Goal: Task Accomplishment & Management: Use online tool/utility

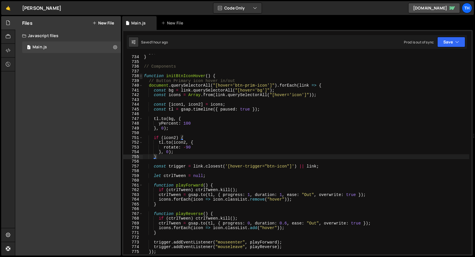
click at [140, 76] on span at bounding box center [140, 76] width 3 height 5
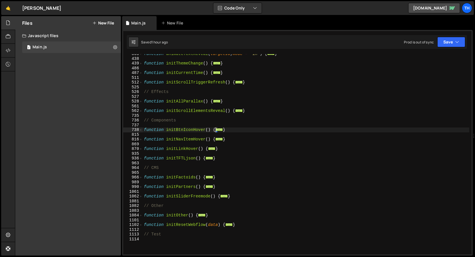
scroll to position [145, 0]
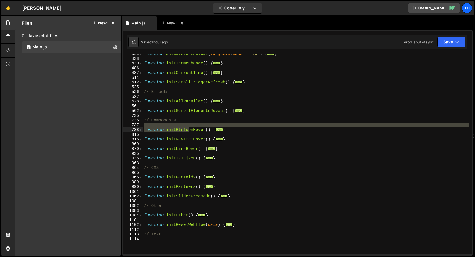
drag, startPoint x: 231, startPoint y: 127, endPoint x: 153, endPoint y: 135, distance: 78.7
click at [153, 135] on div "function animateTextReveal ( targetId , mode = 'in' ) { ... } function initThem…" at bounding box center [306, 157] width 326 height 210
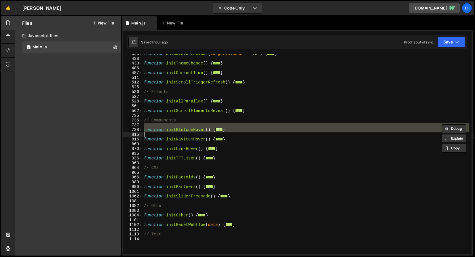
click at [221, 130] on div "function animateTextReveal ( targetId , mode = 'in' ) { ... } function initThem…" at bounding box center [306, 154] width 326 height 200
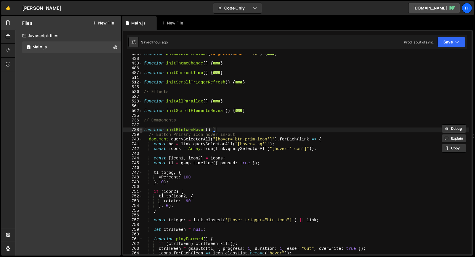
click at [142, 131] on span at bounding box center [140, 130] width 3 height 5
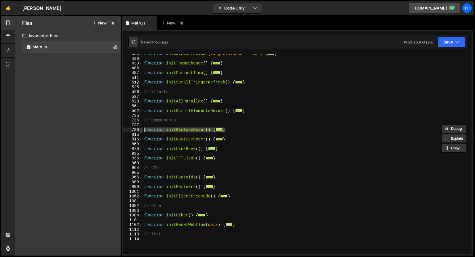
drag, startPoint x: 227, startPoint y: 129, endPoint x: 142, endPoint y: 130, distance: 84.9
click at [142, 130] on div "function initBtnIconHover() { 365 438 439 486 487 511 512 525 526 527 528 561 5…" at bounding box center [297, 154] width 348 height 200
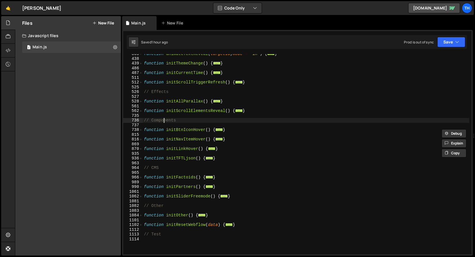
click at [164, 122] on div "function animateTextReveal ( targetId , mode = 'in' ) { ... } function initThem…" at bounding box center [306, 157] width 326 height 210
type textarea "// Components"
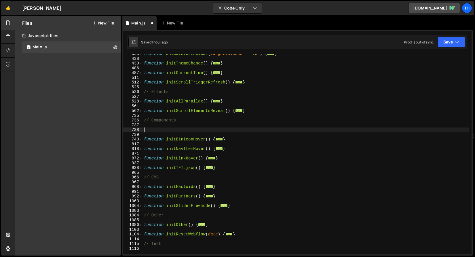
paste textarea "}"
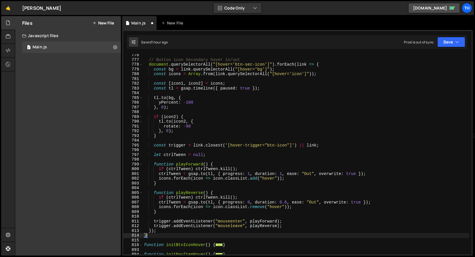
scroll to position [397, 0]
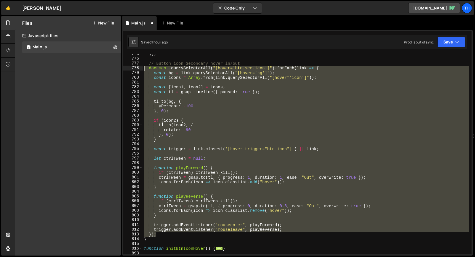
drag, startPoint x: 163, startPoint y: 234, endPoint x: 77, endPoint y: 65, distance: 189.6
click at [77, 65] on div "Files New File Create your first file Get started by starting a Javascript or C…" at bounding box center [245, 136] width 460 height 240
type textarea "// Button icon Secondary hover in/out document.querySelectorAll("[hover='btn-se…"
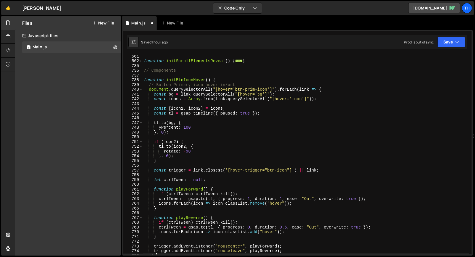
scroll to position [195, 0]
click at [193, 83] on div "function initAllParallax ( ) { ... } function initScrollElementsReveal ( ) { ..…" at bounding box center [306, 155] width 326 height 210
click at [263, 90] on div "function initAllParallax ( ) { ... } function initScrollElementsReveal ( ) { ..…" at bounding box center [306, 155] width 326 height 210
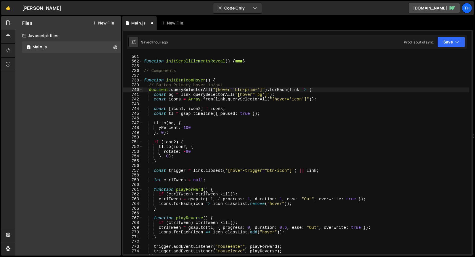
type textarea "document.querySelectorAll("[hover='btn-prim']").forEach(link => {"
click at [235, 106] on div "function initAllParallax ( ) { ... } function initScrollElementsReveal ( ) { ..…" at bounding box center [306, 155] width 326 height 210
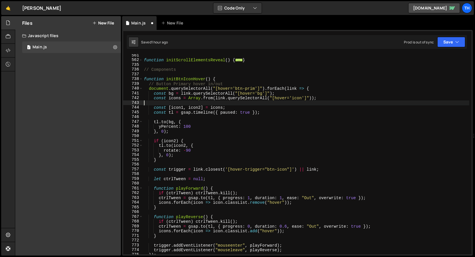
scroll to position [196, 0]
drag, startPoint x: 325, startPoint y: 98, endPoint x: 136, endPoint y: 96, distance: 189.2
click at [136, 96] on div "561 562 735 736 737 738 739 740 741 742 743 744 745 746 747 748 749 750 751 752…" at bounding box center [297, 154] width 348 height 200
type textarea "const icons = Array.from(link.querySelectorAll("[hover='icon']"));"
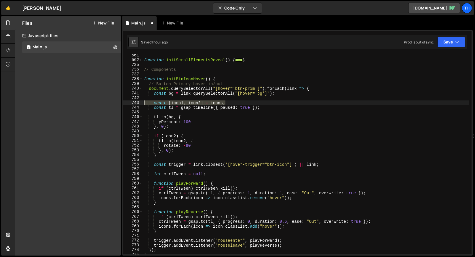
drag, startPoint x: 235, startPoint y: 102, endPoint x: 101, endPoint y: 102, distance: 133.3
click at [101, 102] on div "Files New File Create your first file Get started by starting a Javascript or C…" at bounding box center [245, 136] width 460 height 240
type textarea "const [icon1, icon2] = icons;"
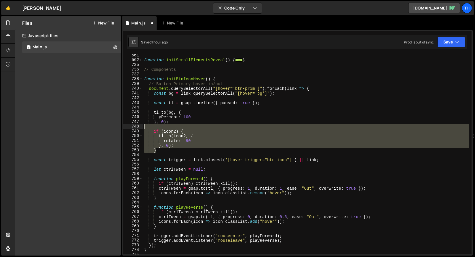
drag, startPoint x: 160, startPoint y: 152, endPoint x: 98, endPoint y: 128, distance: 66.1
click at [98, 128] on div "Files New File Create your first file Get started by starting a Javascript or C…" at bounding box center [245, 136] width 460 height 240
type textarea "if (icon2) {"
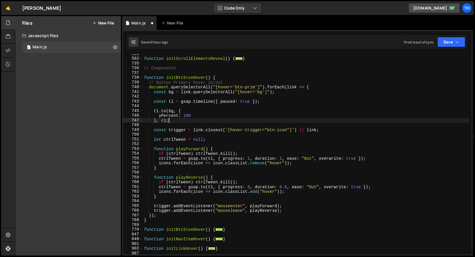
scroll to position [198, 0]
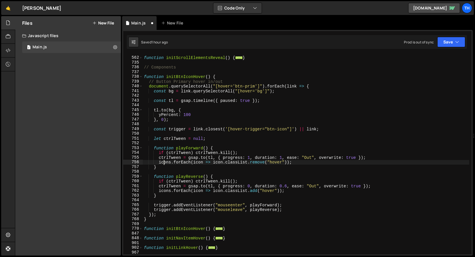
click at [164, 162] on div "function initScrollElementsReveal ( ) { ... } // Components function initBtnIco…" at bounding box center [306, 156] width 326 height 210
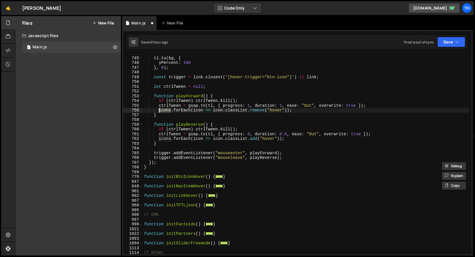
scroll to position [252, 0]
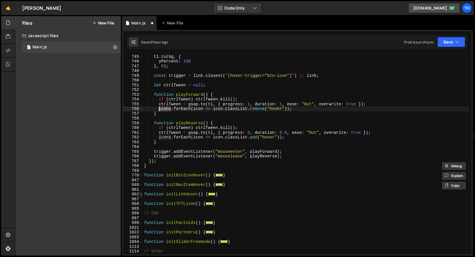
click at [140, 195] on span at bounding box center [140, 194] width 3 height 5
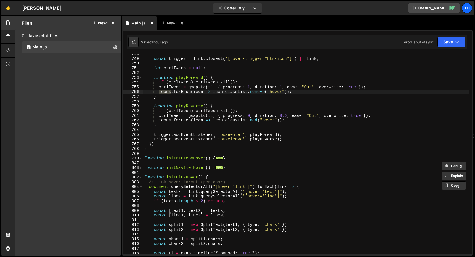
scroll to position [269, 0]
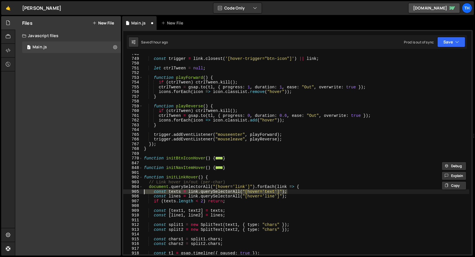
drag, startPoint x: 292, startPoint y: 191, endPoint x: 128, endPoint y: 190, distance: 163.8
click at [128, 190] on div "icons.forEach(icon => icon.classList.remove("hover")); 748 749 750 751 752 753 …" at bounding box center [297, 154] width 348 height 200
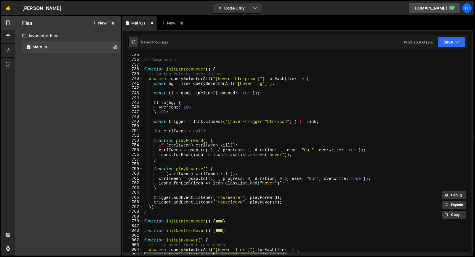
scroll to position [203, 0]
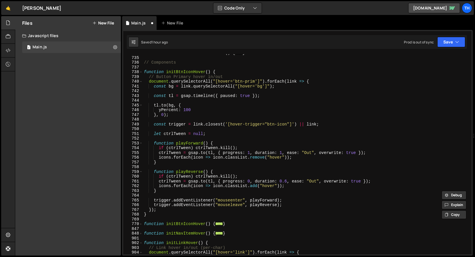
click at [276, 87] on div "function initScrollElementsReveal ( ) { ... } // Components function initBtnIco…" at bounding box center [306, 156] width 326 height 210
type textarea "const bg = link.querySelectorAll("[hover='bg']");"
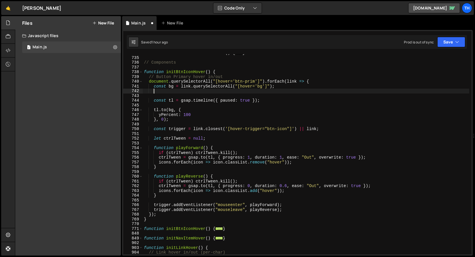
scroll to position [0, 0]
paste textarea "const texts = link.querySelectorAll("[hover='text']");"
type textarea "const texts = link.querySelectorAll("[hover='text']");"
type textarea "const bg = link.querySelectorAll("[hover='bg']");"
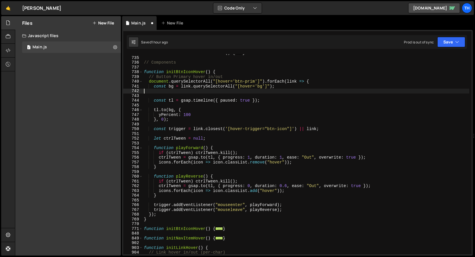
paste textarea "const texts = link.querySelectorAll("[hover='text']");"
click at [175, 93] on div "function initScrollElementsReveal ( ) { ... } // Components function initBtnIco…" at bounding box center [306, 156] width 326 height 210
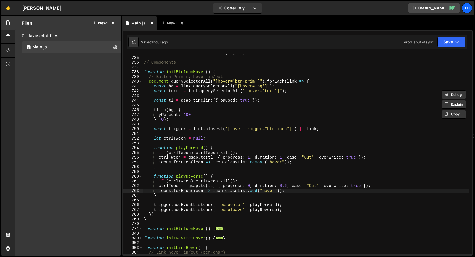
click at [165, 189] on div "function initScrollElementsReveal ( ) { ... } // Components function initBtnIco…" at bounding box center [306, 156] width 326 height 210
paste textarea "text"
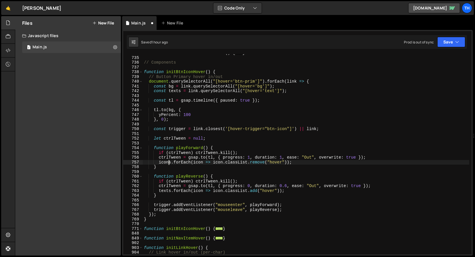
click at [168, 164] on div "function initScrollElementsReveal ( ) { ... } // Components function initBtnIco…" at bounding box center [306, 156] width 326 height 210
paste textarea "text"
click at [220, 192] on div "function initScrollElementsReveal ( ) { ... } // Components function initBtnIco…" at bounding box center [306, 156] width 326 height 210
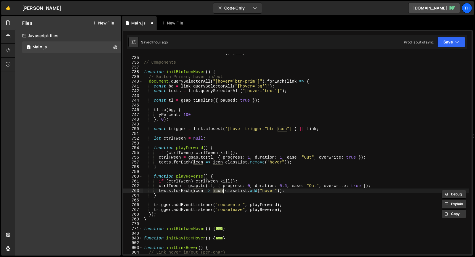
paste textarea "texts"
click at [219, 194] on div "function initScrollElementsReveal ( ) { ... } // Components function initBtnIco…" at bounding box center [306, 156] width 326 height 210
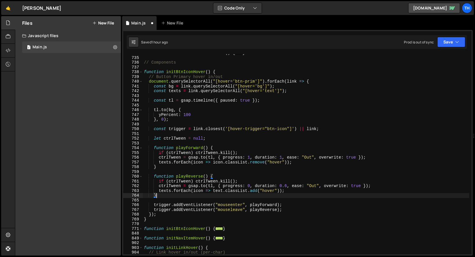
click at [219, 194] on div "function initScrollElementsReveal ( ) { ... } // Components function initBtnIco…" at bounding box center [306, 156] width 326 height 210
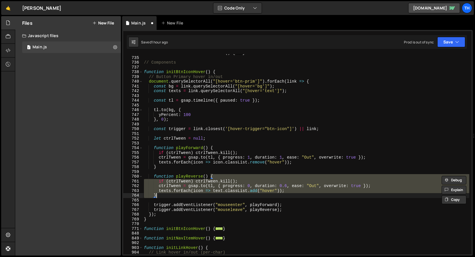
click at [217, 190] on div "function initScrollElementsReveal ( ) { ... } // Components function initBtnIco…" at bounding box center [306, 154] width 326 height 200
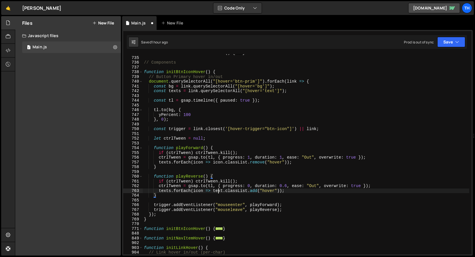
click at [217, 190] on div "function initScrollElementsReveal ( ) { ... } // Components function initBtnIco…" at bounding box center [306, 156] width 326 height 210
click at [216, 162] on div "function initScrollElementsReveal ( ) { ... } // Components function initBtnIco…" at bounding box center [306, 156] width 326 height 210
click at [221, 164] on div "function initScrollElementsReveal ( ) { ... } // Components function initBtnIco…" at bounding box center [306, 156] width 326 height 210
paste textarea "text"
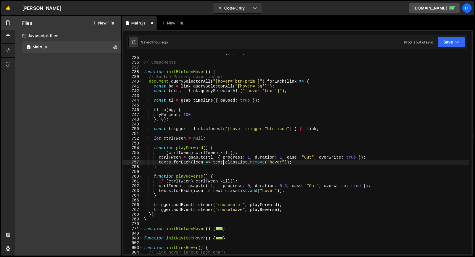
click at [260, 216] on div "function initScrollElementsReveal ( ) { ... } // Components function initBtnIco…" at bounding box center [306, 156] width 326 height 210
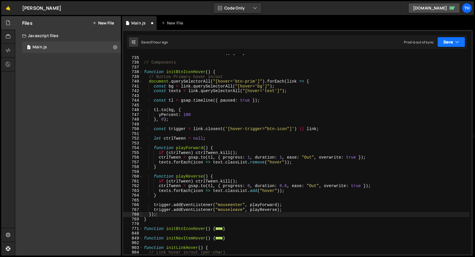
click at [451, 43] on button "Save" at bounding box center [451, 42] width 28 height 10
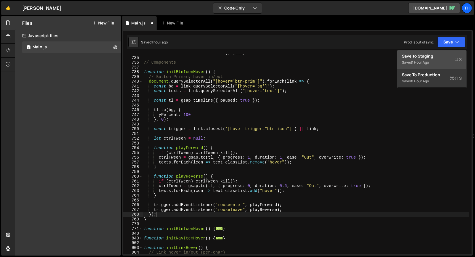
click at [450, 51] on button "Save to Staging S Saved 1 hour ago" at bounding box center [431, 59] width 69 height 19
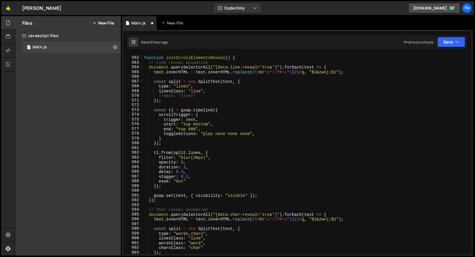
scroll to position [2668, 0]
click at [450, 38] on button "Save" at bounding box center [451, 42] width 28 height 10
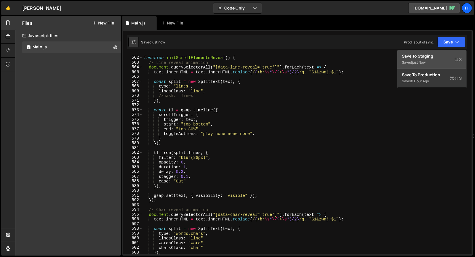
click at [439, 59] on div "Saved just now" at bounding box center [432, 62] width 60 height 7
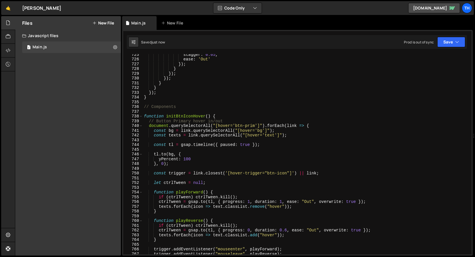
scroll to position [3446, 0]
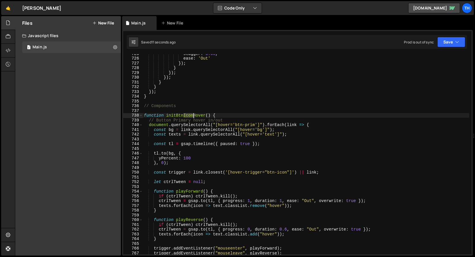
drag, startPoint x: 183, startPoint y: 116, endPoint x: 193, endPoint y: 116, distance: 9.5
click at [193, 116] on div "stagger : 0.05 , ease : 'Out' }) ; } }) ; }) ; } } }) ; } // Components functio…" at bounding box center [306, 156] width 326 height 210
click at [186, 116] on div "stagger : 0.05 , ease : 'Out' }) ; } }) ; }) ; } } }) ; } // Components functio…" at bounding box center [306, 156] width 326 height 210
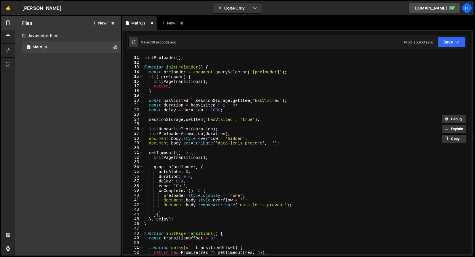
scroll to position [0, 0]
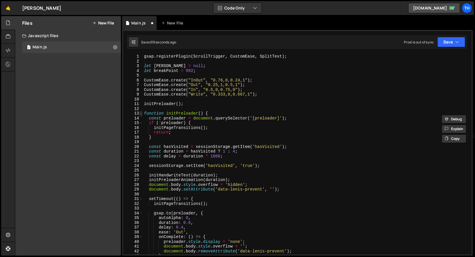
click at [141, 114] on span at bounding box center [140, 113] width 3 height 5
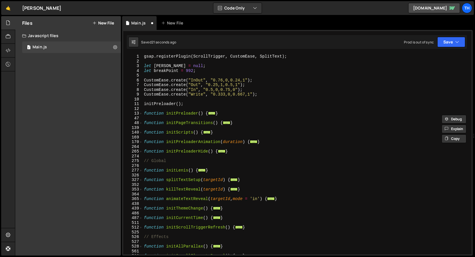
click at [139, 133] on div "140" at bounding box center [133, 132] width 20 height 5
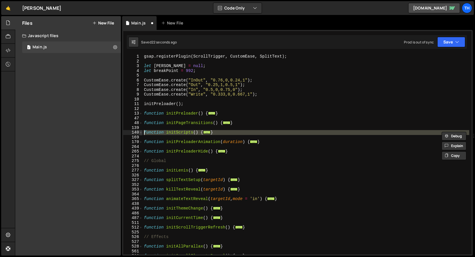
click at [140, 133] on span at bounding box center [140, 132] width 3 height 5
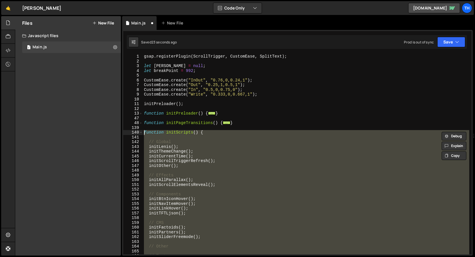
click at [174, 196] on div "gsap . registerPlugin ( ScrollTrigger , CustomEase , SplitText ) ; let [PERSON_…" at bounding box center [306, 154] width 326 height 200
type textarea "// Components"
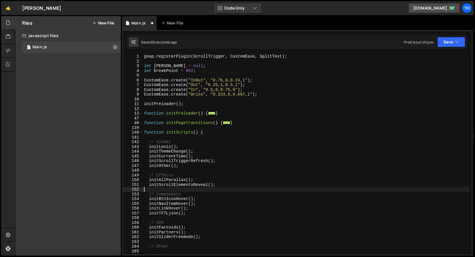
click at [192, 191] on div "gsap . registerPlugin ( ScrollTrigger , CustomEase , SplitText ) ; let [PERSON_…" at bounding box center [306, 159] width 326 height 210
click at [190, 196] on div "gsap . registerPlugin ( ScrollTrigger , CustomEase , SplitText ) ; let [PERSON_…" at bounding box center [306, 159] width 326 height 210
type textarea "// Components"
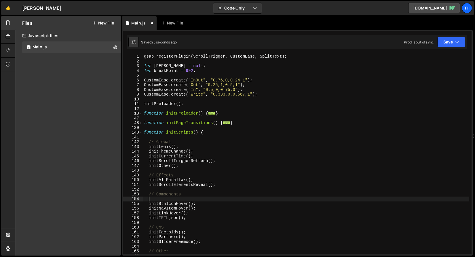
paste textarea "initBtnHover"
drag, startPoint x: 189, startPoint y: 204, endPoint x: 193, endPoint y: 204, distance: 3.5
click at [193, 204] on div "gsap . registerPlugin ( ScrollTrigger , CustomEase , SplitText ) ; let [PERSON_…" at bounding box center [306, 159] width 326 height 210
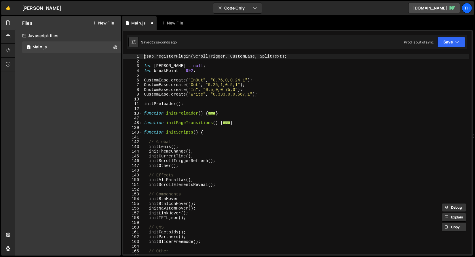
click at [184, 199] on div "gsap . registerPlugin ( ScrollTrigger , CustomEase , SplitText ) ; let [PERSON_…" at bounding box center [306, 159] width 326 height 210
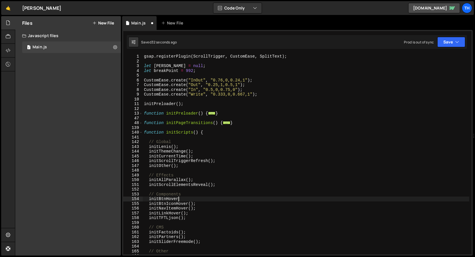
paste textarea "();"
click at [454, 38] on button "Save" at bounding box center [451, 42] width 28 height 10
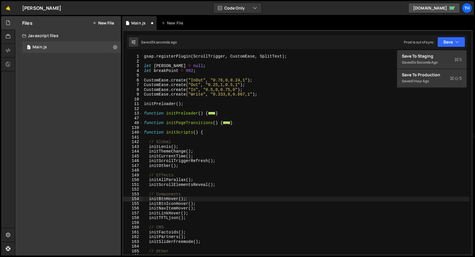
click at [451, 50] on div "1 Type cmd + s to save your Javascript file. הההההההההההההההההההההההההההההההההה…" at bounding box center [297, 143] width 351 height 226
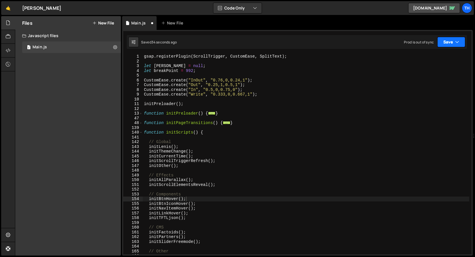
click at [451, 44] on button "Save" at bounding box center [451, 42] width 28 height 10
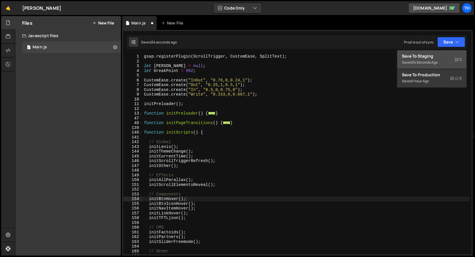
click at [451, 53] on div "Save to Staging S" at bounding box center [432, 56] width 60 height 6
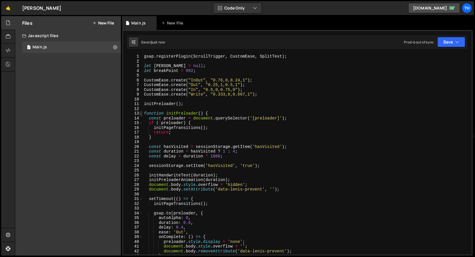
click at [141, 113] on span at bounding box center [140, 113] width 3 height 5
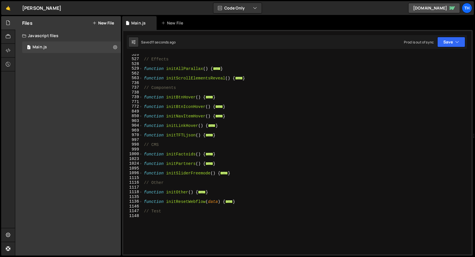
scroll to position [177, 0]
click at [140, 99] on span at bounding box center [140, 98] width 3 height 5
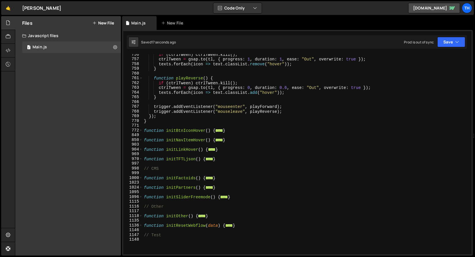
scroll to position [307, 0]
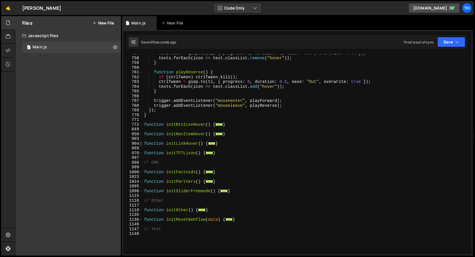
click at [142, 145] on span at bounding box center [140, 143] width 3 height 5
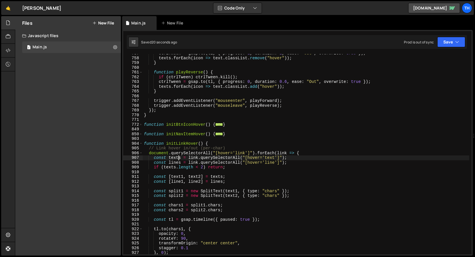
click at [178, 156] on div "ctrlTween = gsap . to ( tl , { progress : 1 , duration : 1 , ease : "Out" , ove…" at bounding box center [306, 156] width 326 height 210
drag, startPoint x: 229, startPoint y: 167, endPoint x: 116, endPoint y: 167, distance: 113.1
click at [116, 167] on div "Files New File Create your first file Get started by starting a Javascript or C…" at bounding box center [245, 136] width 460 height 240
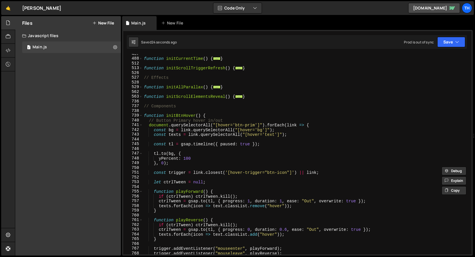
scroll to position [159, 0]
click at [175, 143] on div "function initCurrentTime ( ) { ... } function initScrollTriggerRefresh ( ) { ..…" at bounding box center [306, 157] width 326 height 210
type textarea "const tl = gsap.timeline({ paused: true });"
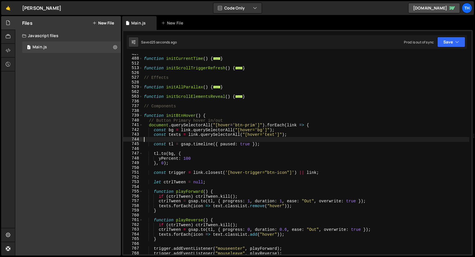
click at [174, 141] on div "function initCurrentTime ( ) { ... } function initScrollTriggerRefresh ( ) { ..…" at bounding box center [306, 157] width 326 height 210
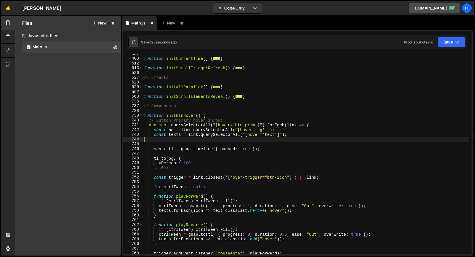
paste textarea "if (texts.length < 2) return;"
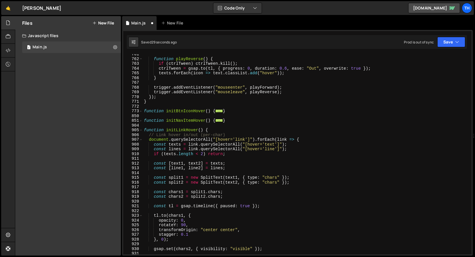
scroll to position [325, 0]
drag, startPoint x: 234, startPoint y: 164, endPoint x: 103, endPoint y: 163, distance: 131.3
click at [103, 163] on div "Files New File Create your first file Get started by starting a Javascript or C…" at bounding box center [245, 136] width 460 height 240
type textarea "const [text1, text2] = texts;"
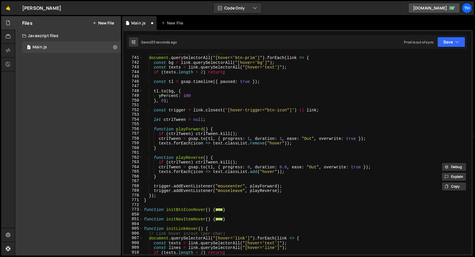
scroll to position [216, 0]
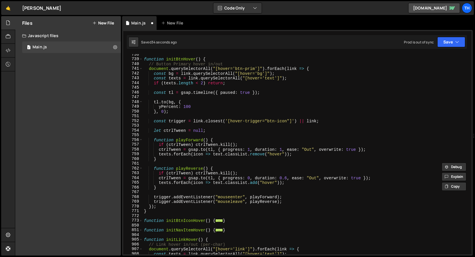
click at [170, 88] on div "function initBtnHover ( ) { // Button Primary hover in/out document . querySele…" at bounding box center [306, 157] width 326 height 210
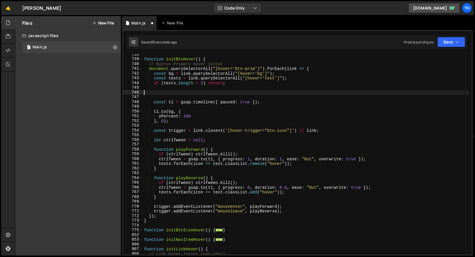
paste textarea "const [text1, text2] = texts;"
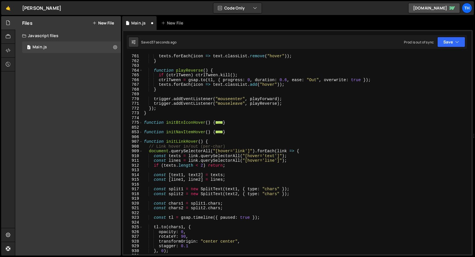
scroll to position [323, 0]
click at [294, 195] on div "texts . forEach ( icon => text . classList . remove ( "hover" )) ; } function p…" at bounding box center [306, 159] width 326 height 210
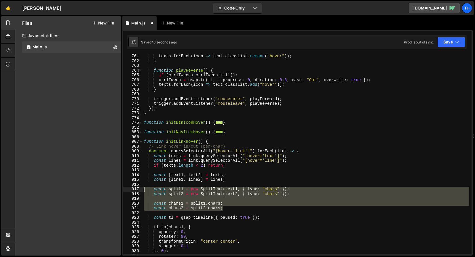
drag, startPoint x: 243, startPoint y: 208, endPoint x: 114, endPoint y: 189, distance: 130.3
click at [114, 189] on div "Files New File Create your first file Get started by starting a Javascript or C…" at bounding box center [245, 136] width 460 height 240
type textarea "const split1 = new SplitText(text1, { type: "chars" }); const split2 = new Spli…"
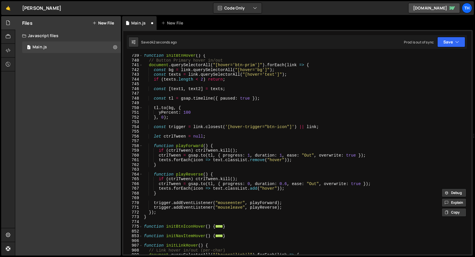
scroll to position [219, 0]
click at [186, 92] on div "function initBtnHover ( ) { // Button Primary hover in/out document . querySele…" at bounding box center [306, 158] width 326 height 210
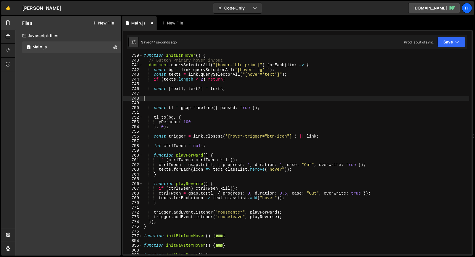
paste textarea "const chars2 = split2.chars;"
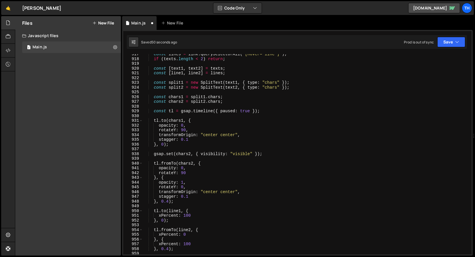
scroll to position [458, 0]
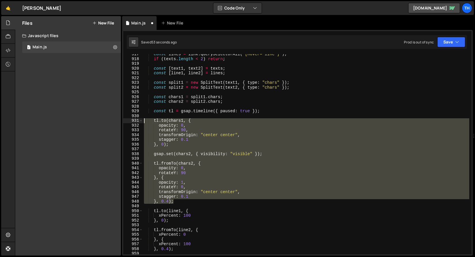
drag, startPoint x: 181, startPoint y: 202, endPoint x: 104, endPoint y: 122, distance: 111.6
click at [104, 122] on div "Files New File Create your first file Get started by starting a Javascript or C…" at bounding box center [245, 136] width 460 height 240
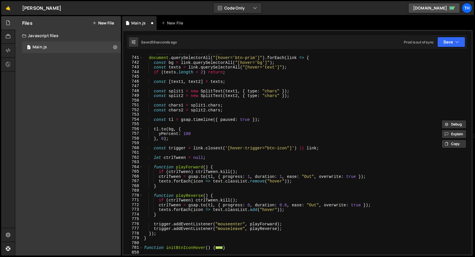
scroll to position [225, 0]
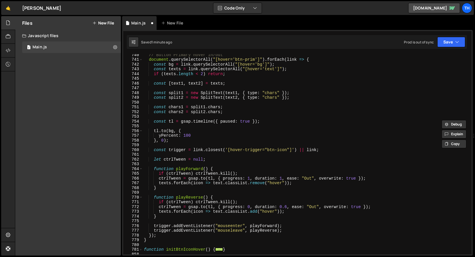
click at [194, 149] on div "// Button Primary hover in/out document . querySelectorAll ( "[hover='btn-prim'…" at bounding box center [306, 157] width 326 height 210
type textarea "const trigger = link.closest('[hover-trigger="btn-icon"]') || link;"
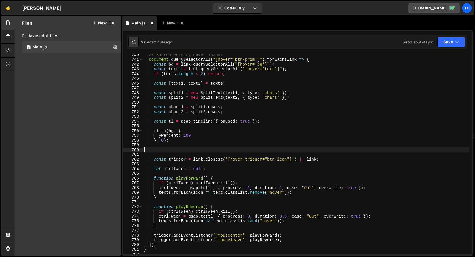
paste textarea "}, 0.4);"
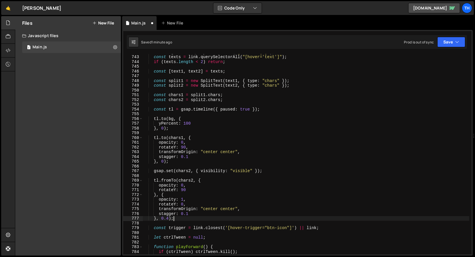
scroll to position [238, 0]
click at [443, 41] on button "Save" at bounding box center [451, 42] width 28 height 10
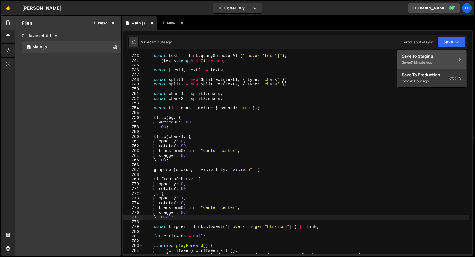
click at [443, 60] on div "Saved 1 minute ago" at bounding box center [432, 62] width 60 height 7
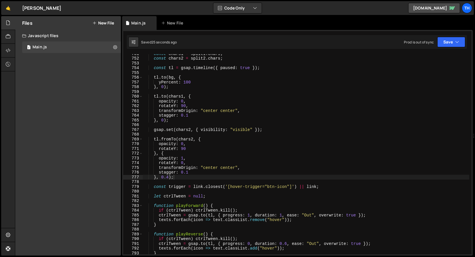
scroll to position [3572, 0]
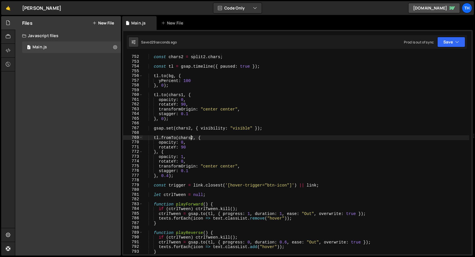
click at [190, 139] on div "const chars1 = split1 . chars ; const chars2 = split2 . chars ; const tl = gsap…" at bounding box center [306, 155] width 326 height 210
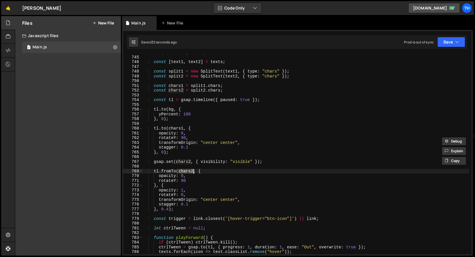
scroll to position [3538, 0]
click at [215, 63] on div "if ( texts . length < 2 ) return ; const [ text1 , text2 ] = texts ; const spli…" at bounding box center [306, 155] width 326 height 210
type textarea "const [text1, text2] = texts;"
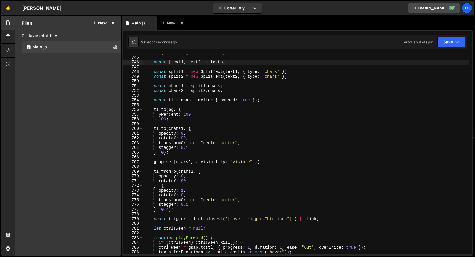
click at [215, 63] on div "if ( texts . length < 2 ) return ; const [ text1 , text2 ] = texts ; const spli…" at bounding box center [306, 155] width 326 height 210
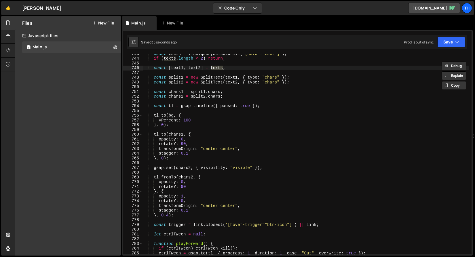
scroll to position [3532, 0]
click at [195, 71] on div "const texts = link . querySelectorAll ( "[hover='text']" ) ; if ( texts . lengt…" at bounding box center [306, 156] width 326 height 210
click at [195, 70] on div "const texts = link . querySelectorAll ( "[hover='text']" ) ; if ( texts . lengt…" at bounding box center [306, 156] width 326 height 210
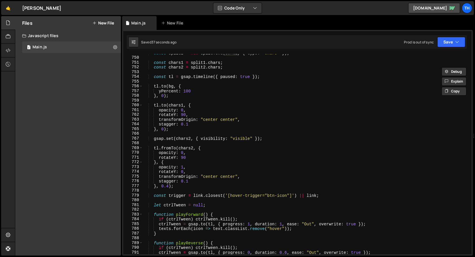
scroll to position [3562, 0]
click at [219, 227] on div "const split2 = new SplitText ( text2 , { type : "chars" }) ; const chars1 = spl…" at bounding box center [306, 155] width 326 height 210
paste textarea "2"
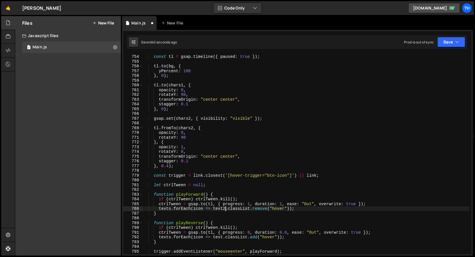
scroll to position [3581, 0]
click at [220, 236] on div "const tl = gsap . timeline ({ paused : true }) ; tl . to ( bg , { yPercent : 10…" at bounding box center [306, 155] width 326 height 210
paste textarea "2"
click at [437, 41] on div "Prod is out of sync Upgrade to Edit Save Save to Staging S Saved 42 seconds ago…" at bounding box center [434, 42] width 61 height 10
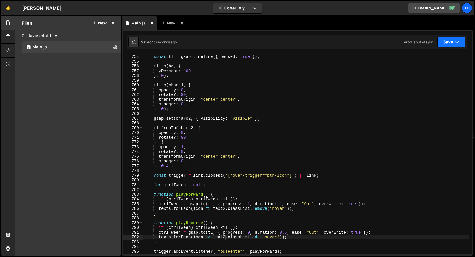
click at [442, 41] on button "Save" at bounding box center [451, 42] width 28 height 10
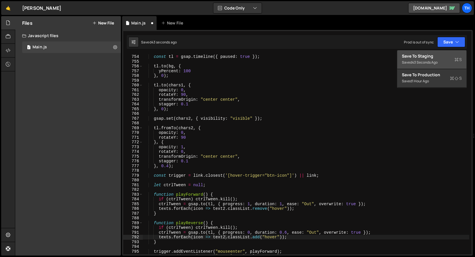
click at [437, 58] on div "Save to Staging S" at bounding box center [432, 56] width 60 height 6
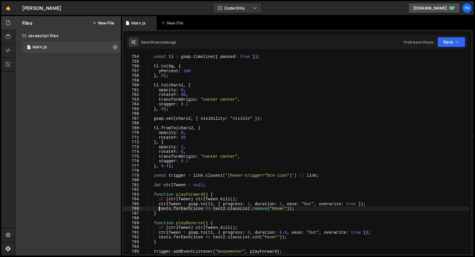
click at [160, 208] on div "const tl = gsap . timeline ({ paused : true }) ; tl . to ( bg , { yPercent : 10…" at bounding box center [306, 155] width 326 height 210
click at [157, 236] on div "const tl = gsap . timeline ({ paused : true }) ; tl . to ( bg , { yPercent : 10…" at bounding box center [306, 155] width 326 height 210
click at [162, 210] on div "const tl = gsap . timeline ({ paused : true }) ; tl . to ( bg , { yPercent : 10…" at bounding box center [306, 155] width 326 height 210
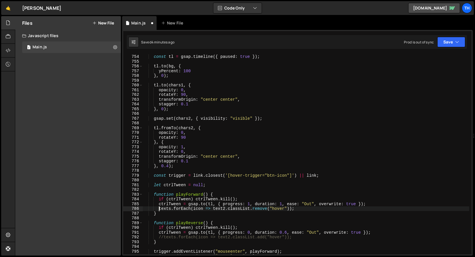
click at [164, 235] on div "const tl = gsap . timeline ({ paused : true }) ; tl . to ( bg , { yPercent : 10…" at bounding box center [306, 155] width 326 height 210
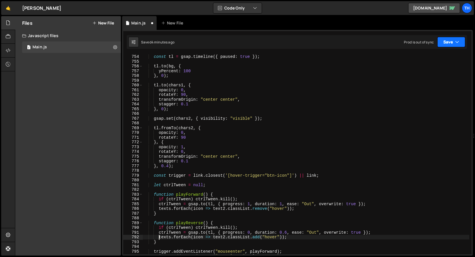
click at [439, 40] on button "Save" at bounding box center [451, 42] width 28 height 10
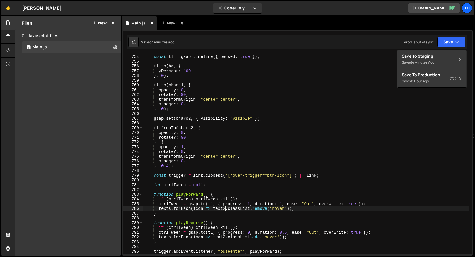
click at [225, 209] on div "const tl = gsap . timeline ({ paused : true }) ; tl . to ( bg , { yPercent : 10…" at bounding box center [306, 155] width 326 height 210
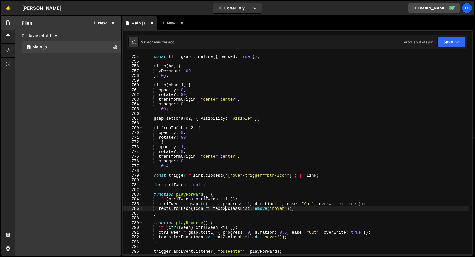
click at [166, 208] on div "const tl = gsap . timeline ({ paused : true }) ; tl . to ( bg , { yPercent : 10…" at bounding box center [306, 155] width 326 height 210
click at [222, 206] on div "const tl = gsap . timeline ({ paused : true }) ; tl . to ( bg , { yPercent : 10…" at bounding box center [306, 155] width 326 height 210
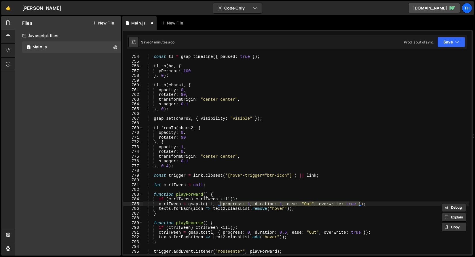
click at [221, 207] on div "const tl = gsap . timeline ({ paused : true }) ; tl . to ( bg , { yPercent : 10…" at bounding box center [306, 155] width 326 height 210
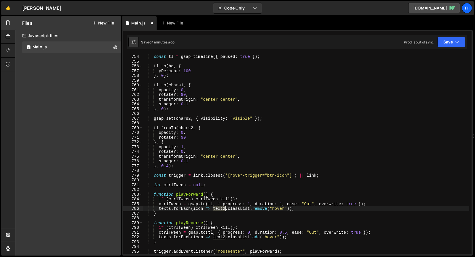
click at [221, 207] on div "const tl = gsap . timeline ({ paused : true }) ; tl . to ( bg , { yPercent : 10…" at bounding box center [306, 155] width 326 height 210
paste textarea "s"
click at [201, 209] on div "const tl = gsap . timeline ({ paused : true }) ; tl . to ( bg , { yPercent : 10…" at bounding box center [306, 155] width 326 height 210
paste textarea "texts"
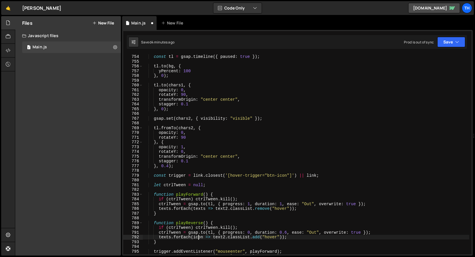
click at [199, 236] on div "const tl = gsap . timeline ({ paused : true }) ; tl . to ( bg , { yPercent : 10…" at bounding box center [306, 155] width 326 height 210
paste textarea "texts"
click at [225, 209] on div "const tl = gsap . timeline ({ paused : true }) ; tl . to ( bg , { yPercent : 10…" at bounding box center [306, 155] width 326 height 210
click at [223, 209] on div "const tl = gsap . timeline ({ paused : true }) ; tl . to ( bg , { yPercent : 10…" at bounding box center [306, 155] width 326 height 210
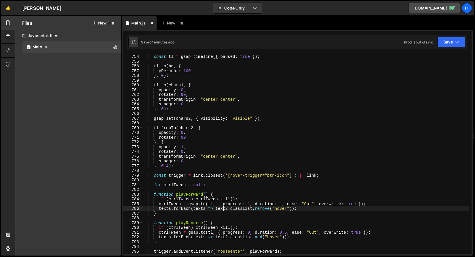
click at [223, 209] on div "const tl = gsap . timeline ({ paused : true }) ; tl . to ( bg , { yPercent : 10…" at bounding box center [306, 155] width 326 height 210
paste textarea "s"
click at [222, 237] on div "const tl = gsap . timeline ({ paused : true }) ; tl . to ( bg , { yPercent : 10…" at bounding box center [306, 155] width 326 height 210
paste textarea "s"
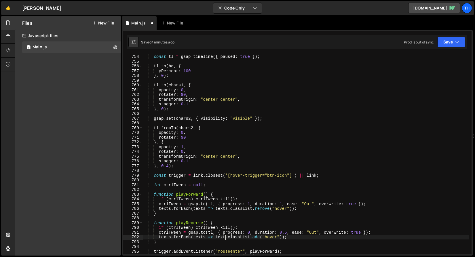
click at [229, 208] on div "const tl = gsap . timeline ({ paused : true }) ; tl . to ( bg , { yPercent : 10…" at bounding box center [306, 155] width 326 height 210
click at [206, 209] on div "const tl = gsap . timeline ({ paused : true }) ; tl . to ( bg , { yPercent : 10…" at bounding box center [306, 155] width 326 height 210
click at [205, 236] on div "const tl = gsap . timeline ({ paused : true }) ; tl . to ( bg , { yPercent : 10…" at bounding box center [306, 155] width 326 height 210
click at [440, 40] on button "Save" at bounding box center [451, 42] width 28 height 10
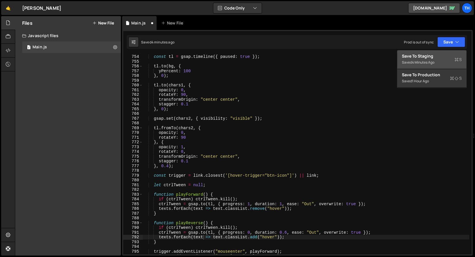
click at [440, 63] on div "Saved 4 minutes ago" at bounding box center [432, 62] width 60 height 7
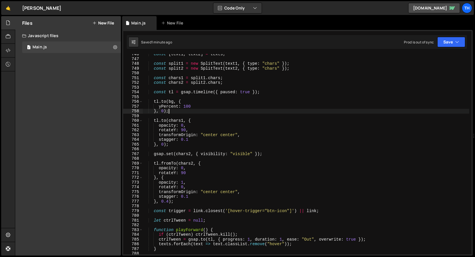
scroll to position [0, 1]
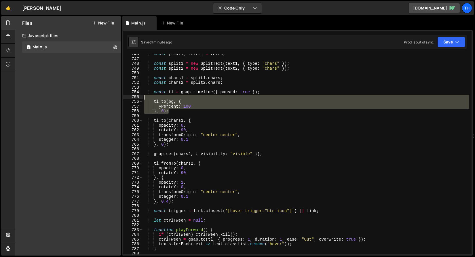
drag, startPoint x: 184, startPoint y: 111, endPoint x: 103, endPoint y: 97, distance: 82.3
click at [103, 97] on div "Files New File Create your first file Get started by starting a Javascript or C…" at bounding box center [245, 136] width 460 height 240
type textarea "[DOMAIN_NAME](bg, {"
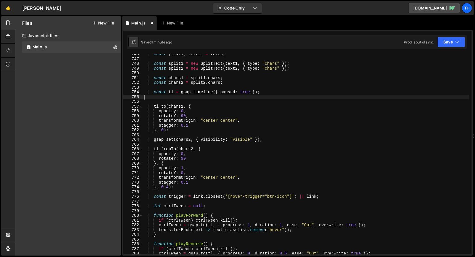
scroll to position [0, 0]
type textarea "const tl = gsap.timeline({ paused: true });"
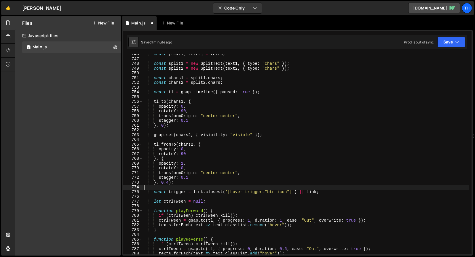
click at [178, 187] on div "const [ text1 , text2 ] = texts ; const split1 = new SplitText ( text1 , { type…" at bounding box center [306, 157] width 326 height 210
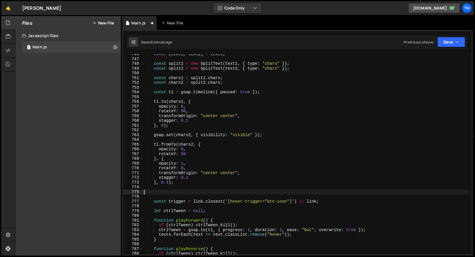
paste textarea "}, 0);"
type textarea "}, 0);"
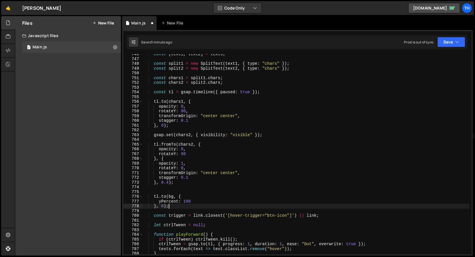
click at [215, 189] on div "const [ text1 , text2 ] = texts ; const split1 = new SplitText ( text1 , { type…" at bounding box center [306, 157] width 326 height 210
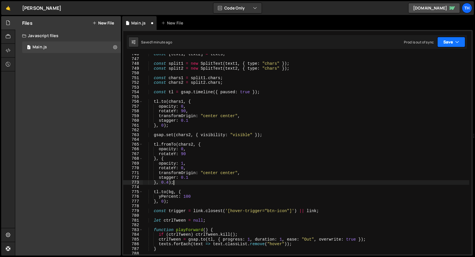
click at [444, 44] on button "Save" at bounding box center [451, 42] width 28 height 10
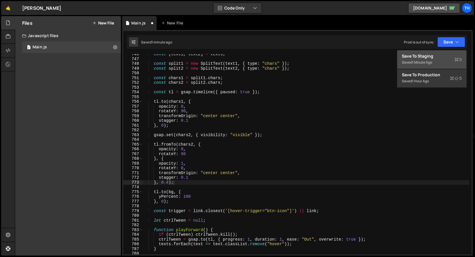
click at [432, 58] on div "Save to Staging S" at bounding box center [432, 56] width 60 height 6
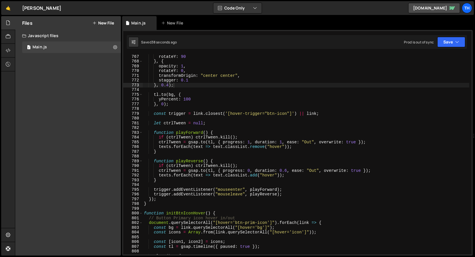
scroll to position [3642, 0]
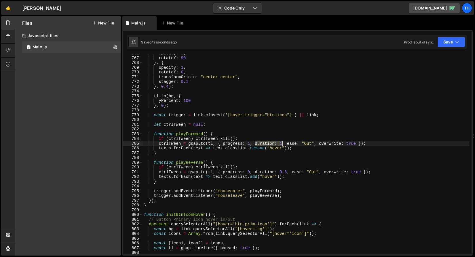
drag, startPoint x: 256, startPoint y: 144, endPoint x: 282, endPoint y: 144, distance: 25.6
click at [282, 144] on div "opacity : 0 , rotateY : 90 } , { opacity : 1 , rotateY : 0 , transformOrigin : …" at bounding box center [306, 156] width 326 height 210
click at [194, 97] on div "opacity : 0 , rotateY : 90 } , { opacity : 1 , rotateY : 0 , transformOrigin : …" at bounding box center [306, 156] width 326 height 210
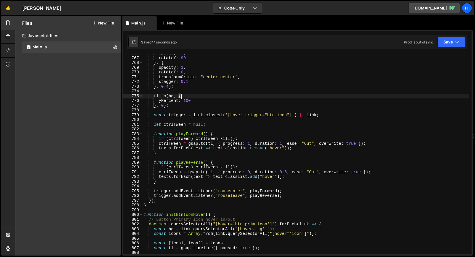
click at [195, 100] on div "opacity : 0 , rotateY : 90 } , { opacity : 1 , rotateY : 0 , transformOrigin : …" at bounding box center [306, 156] width 326 height 210
type textarea "yPercent: 100"
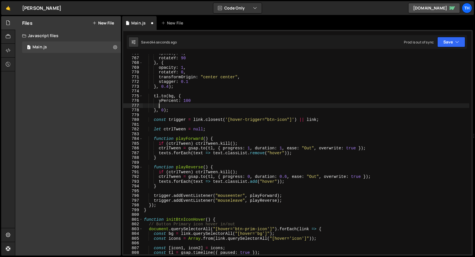
scroll to position [0, 1]
paste textarea "duration: 1"
click at [457, 37] on button "Save" at bounding box center [451, 42] width 28 height 10
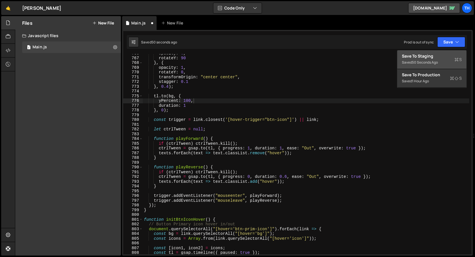
click at [441, 53] on button "Save to Staging S Saved 50 seconds ago" at bounding box center [431, 59] width 69 height 19
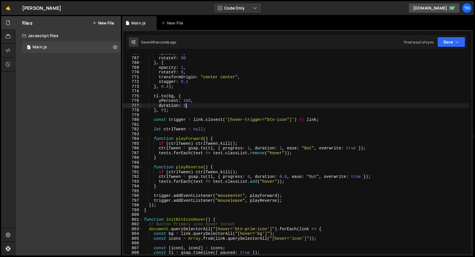
click at [186, 106] on div "opacity : 0 , rotateY : 90 } , { opacity : 1 , rotateY : 0 , transformOrigin : …" at bounding box center [306, 156] width 326 height 210
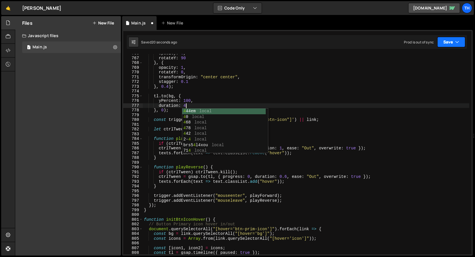
click at [441, 38] on button "Save" at bounding box center [451, 42] width 28 height 10
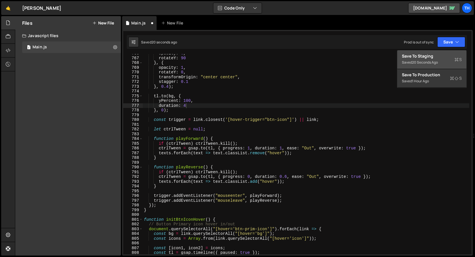
click at [441, 55] on div "Save to Staging S" at bounding box center [432, 56] width 60 height 6
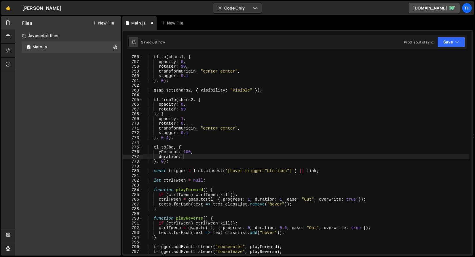
scroll to position [3590, 0]
click at [449, 45] on button "Save" at bounding box center [451, 42] width 28 height 10
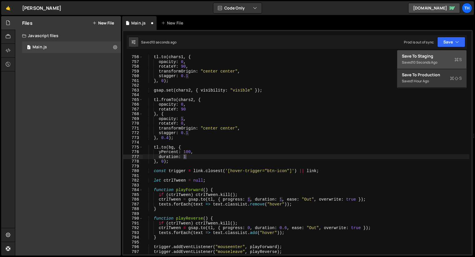
click at [445, 52] on button "Save to Staging S Saved 10 seconds ago" at bounding box center [431, 59] width 69 height 19
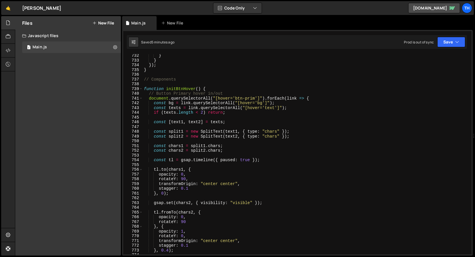
scroll to position [3471, 0]
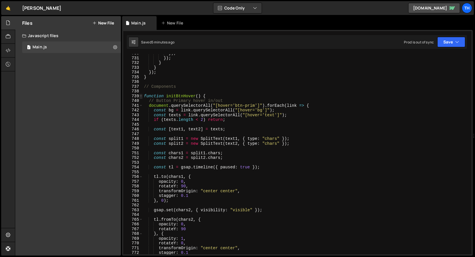
click at [141, 97] on span at bounding box center [140, 96] width 3 height 5
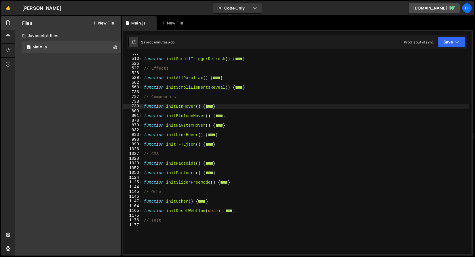
scroll to position [169, 0]
click at [140, 78] on span at bounding box center [140, 77] width 3 height 5
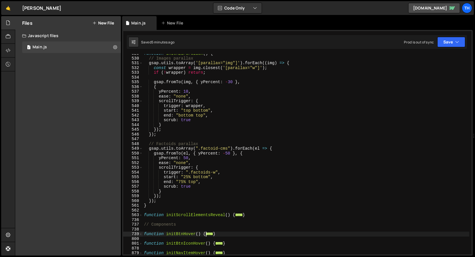
scroll to position [202, 0]
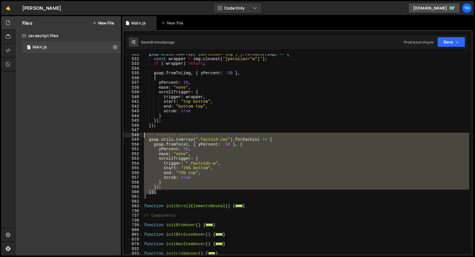
drag, startPoint x: 162, startPoint y: 192, endPoint x: 120, endPoint y: 136, distance: 70.0
click at [120, 136] on div "Files New File Create your first file Get started by starting a Javascript or C…" at bounding box center [245, 136] width 460 height 240
type textarea "});"
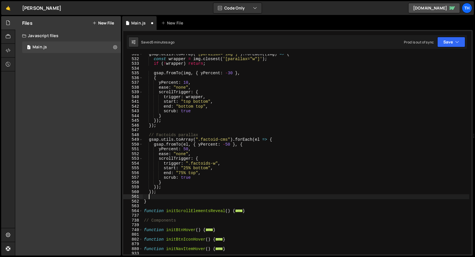
scroll to position [0, 0]
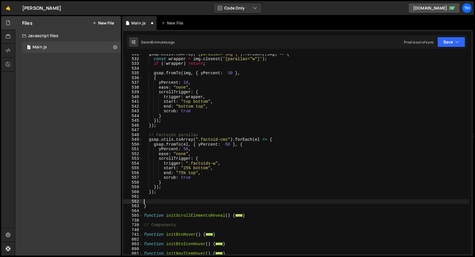
paste textarea "});"
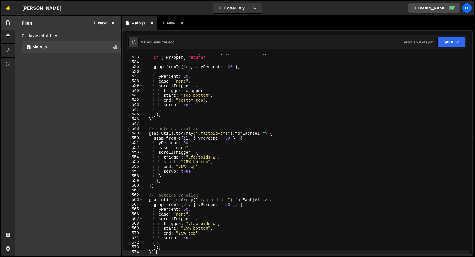
scroll to position [208, 0]
click at [169, 194] on div "const wrapper = img . closest ( '[parallax="w"]' ) ; if ( ! wrapper ) return ; …" at bounding box center [306, 155] width 326 height 210
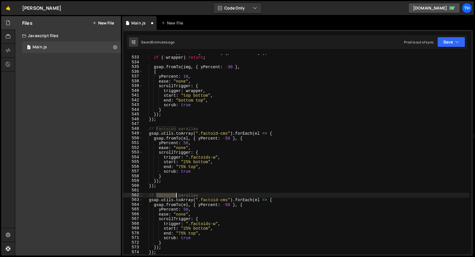
click at [169, 194] on div "const wrapper = img . closest ( '[parallax="w"]' ) ; if ( ! wrapper ) return ; …" at bounding box center [306, 155] width 326 height 210
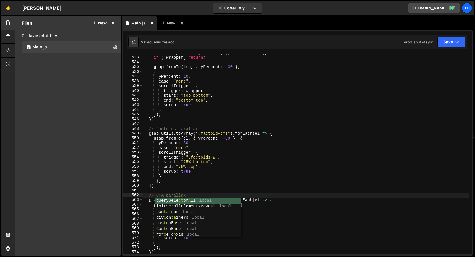
scroll to position [0, 1]
click at [207, 150] on div "const wrapper = img . closest ( '[parallax="w"]' ) ; if ( ! wrapper ) return ; …" at bounding box center [306, 155] width 326 height 210
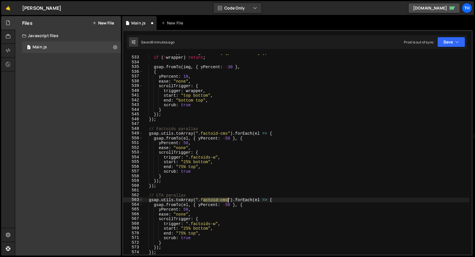
drag, startPoint x: 202, startPoint y: 199, endPoint x: 228, endPoint y: 200, distance: 25.6
click at [228, 200] on div "const wrapper = img . closest ( '[parallax="w"]' ) ; if ( ! wrapper ) return ; …" at bounding box center [306, 155] width 326 height 210
paste textarea "form-block"
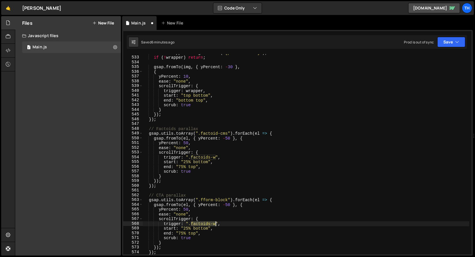
drag, startPoint x: 192, startPoint y: 223, endPoint x: 216, endPoint y: 223, distance: 23.9
click at [216, 223] on div "const wrapper = img . closest ( '[parallax="w"]' ) ; if ( ! wrapper ) return ; …" at bounding box center [306, 155] width 326 height 210
paste textarea "cta"
click at [228, 205] on div "const wrapper = img . closest ( '[parallax="w"]' ) ; if ( ! wrapper ) return ; …" at bounding box center [306, 155] width 326 height 210
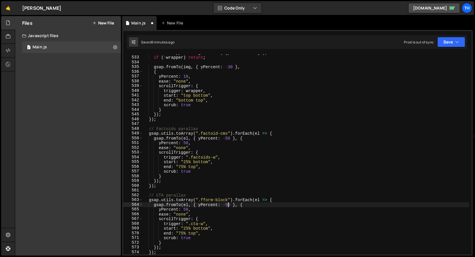
click at [228, 205] on div "const wrapper = img . closest ( '[parallax="w"]' ) ; if ( ! wrapper ) return ; …" at bounding box center [306, 155] width 326 height 210
click at [185, 208] on div "const wrapper = img . closest ( '[parallax="w"]' ) ; if ( ! wrapper ) return ; …" at bounding box center [306, 155] width 326 height 210
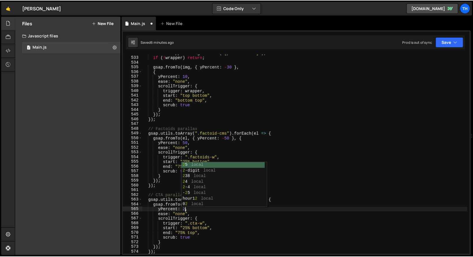
scroll to position [0, 3]
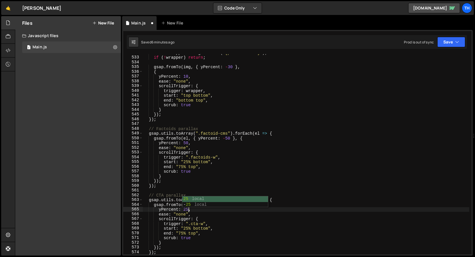
click at [191, 221] on div "const wrapper = img . closest ( '[parallax="w"]' ) ; if ( ! wrapper ) return ; …" at bounding box center [306, 155] width 326 height 210
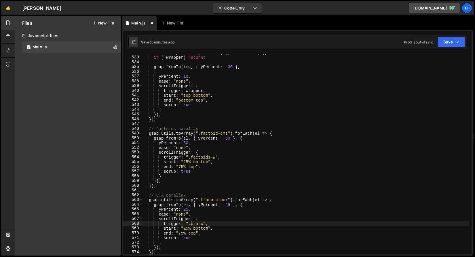
click at [185, 228] on div "const wrapper = img . closest ( '[parallax="w"]' ) ; if ( ! wrapper ) return ; …" at bounding box center [306, 155] width 326 height 210
click at [444, 42] on button "Save" at bounding box center [451, 42] width 28 height 10
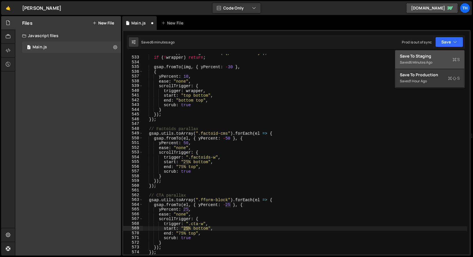
click at [438, 57] on div "Save to Staging S" at bounding box center [430, 56] width 60 height 6
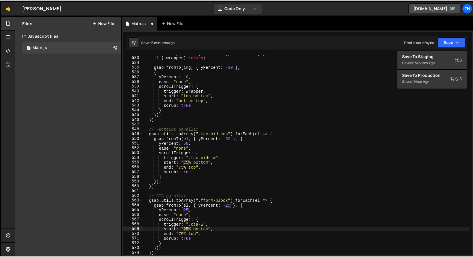
scroll to position [2526, 0]
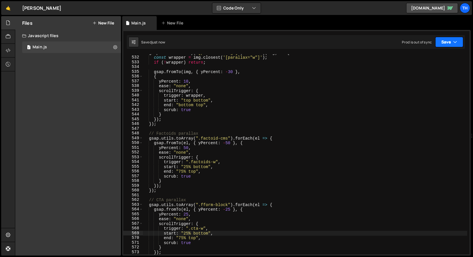
click at [462, 40] on button "Save" at bounding box center [449, 42] width 28 height 10
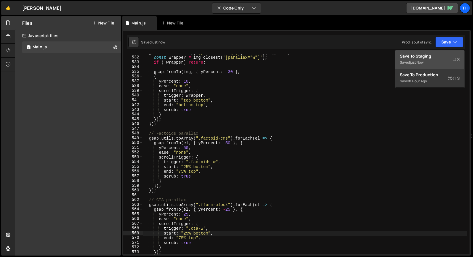
click at [435, 63] on div "Saved just now" at bounding box center [430, 62] width 60 height 7
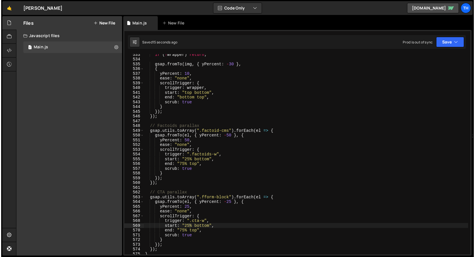
scroll to position [2534, 0]
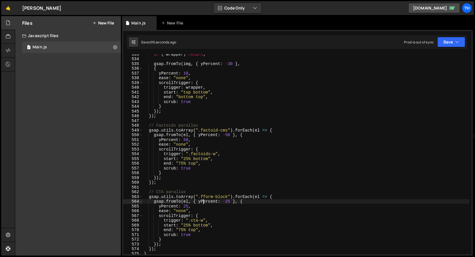
click at [202, 199] on div "if ( ! wrapper ) return ; gsap . fromTo ( img , { yPercent : - 30 } , { yPercen…" at bounding box center [306, 157] width 326 height 210
click at [206, 197] on div "if ( ! wrapper ) return ; gsap . fromTo ( img , { yPercent : - 30 } , { yPercen…" at bounding box center [306, 157] width 326 height 210
drag, startPoint x: 462, startPoint y: 42, endPoint x: 458, endPoint y: 47, distance: 6.5
click at [462, 42] on button "Save" at bounding box center [451, 42] width 28 height 10
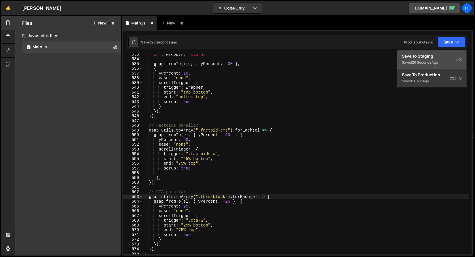
click at [447, 57] on div "Save to Staging S" at bounding box center [432, 56] width 60 height 6
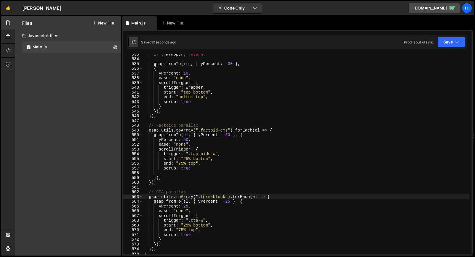
click at [186, 224] on div "if ( ! wrapper ) return ; gsap . fromTo ( img , { yPercent : - 30 } , { yPercen…" at bounding box center [306, 157] width 326 height 210
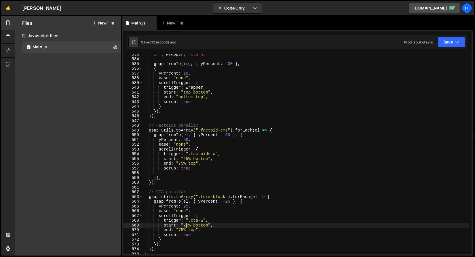
click at [186, 224] on div "if ( ! wrapper ) return ; gsap . fromTo ( img , { yPercent : - 30 } , { yPercen…" at bounding box center [306, 157] width 326 height 210
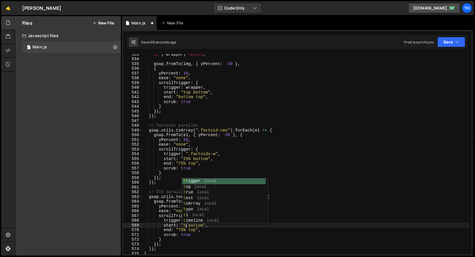
scroll to position [0, 3]
click at [182, 231] on div "if ( ! wrapper ) return ; gsap . fromTo ( img , { yPercent : - 30 } , { yPercen…" at bounding box center [306, 157] width 326 height 210
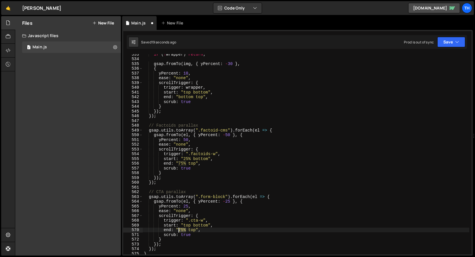
drag, startPoint x: 186, startPoint y: 231, endPoint x: 179, endPoint y: 231, distance: 6.6
click at [179, 231] on div "if ( ! wrapper ) return ; gsap . fromTo ( img , { yPercent : - 30 } , { yPercen…" at bounding box center [306, 157] width 326 height 210
click at [456, 39] on icon "button" at bounding box center [457, 42] width 4 height 6
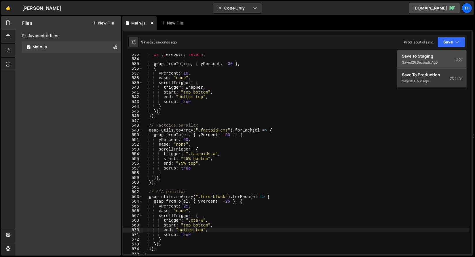
click at [446, 51] on button "Save to Staging S Saved 26 seconds ago" at bounding box center [431, 59] width 69 height 19
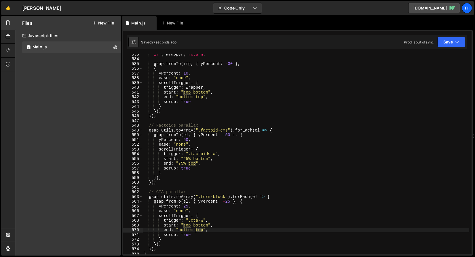
drag, startPoint x: 203, startPoint y: 231, endPoint x: 195, endPoint y: 230, distance: 8.1
click at [195, 230] on div "if ( ! wrapper ) return ; gsap . fromTo ( img , { yPercent : - 30 } , { yPercen…" at bounding box center [306, 157] width 326 height 210
click at [458, 39] on icon "button" at bounding box center [457, 42] width 4 height 6
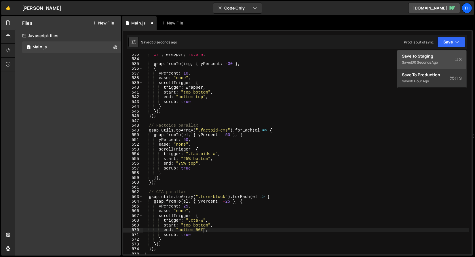
click at [422, 62] on div "30 seconds ago" at bounding box center [425, 62] width 26 height 5
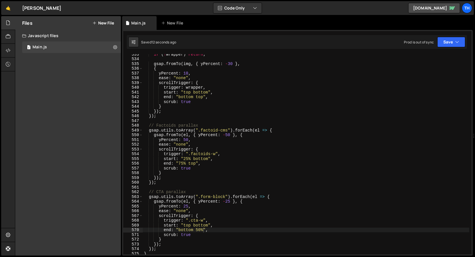
click at [188, 206] on div "if ( ! wrapper ) return ; gsap . fromTo ( img , { yPercent : - 30 } , { yPercen…" at bounding box center [306, 157] width 326 height 210
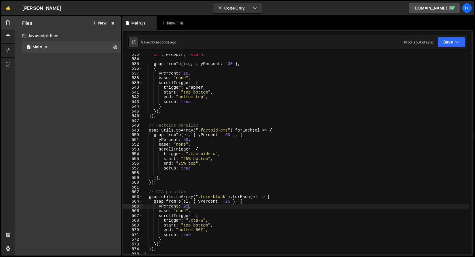
click at [188, 206] on div "if ( ! wrapper ) return ; gsap . fromTo ( img , { yPercent : - 30 } , { yPercen…" at bounding box center [306, 157] width 326 height 210
click at [228, 199] on div "if ( ! wrapper ) return ; gsap . fromTo ( img , { yPercent : - 30 } , { yPercen…" at bounding box center [306, 157] width 326 height 210
type textarea "gsap.fromTo(el, { yPercent: -15 }, {"
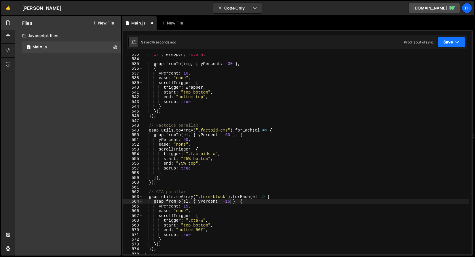
click at [447, 45] on button "Save" at bounding box center [451, 42] width 28 height 10
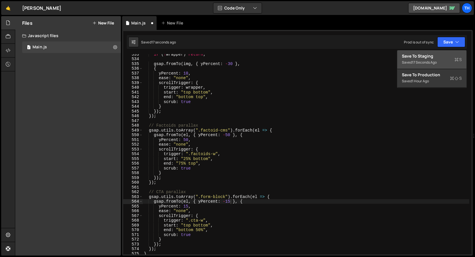
click at [438, 54] on div "Save to Staging S" at bounding box center [432, 56] width 60 height 6
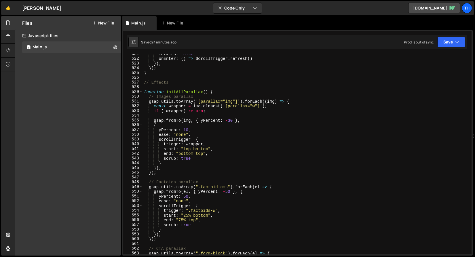
scroll to position [2475, 0]
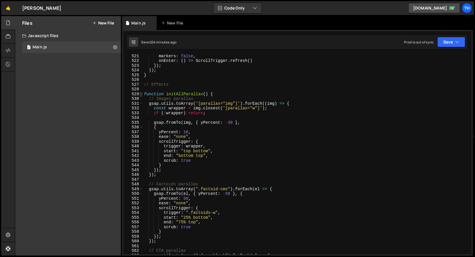
click at [140, 92] on span at bounding box center [140, 94] width 3 height 5
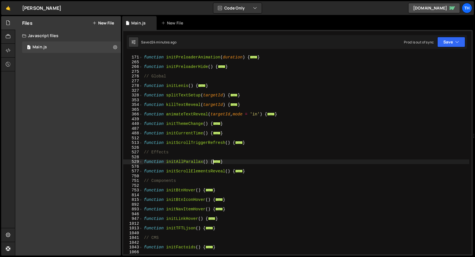
scroll to position [91, 0]
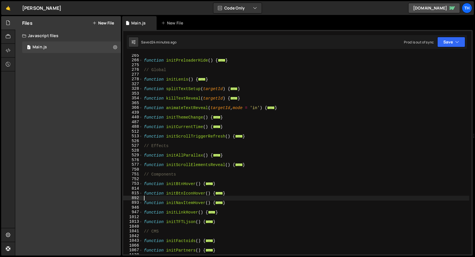
click at [162, 197] on div "function initPreloaderHide ( ) { ... } // Global function initLenis ( ) { ... }…" at bounding box center [306, 158] width 326 height 210
click at [141, 194] on span at bounding box center [140, 193] width 3 height 5
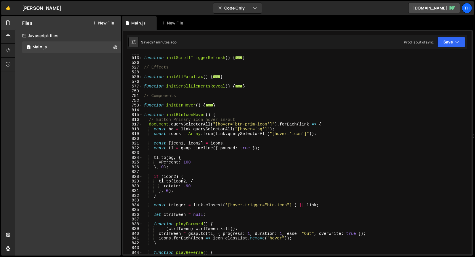
scroll to position [170, 0]
click at [194, 162] on div "function initScrollTriggerRefresh ( ) { ... } // Effects function initAllParall…" at bounding box center [306, 156] width 326 height 210
type textarea "yPercent: 100"
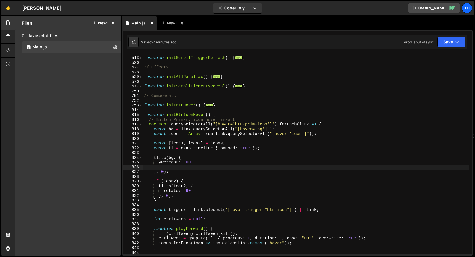
scroll to position [0, 0]
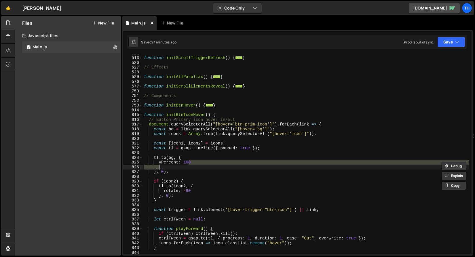
type textarea "yPercent: 100"
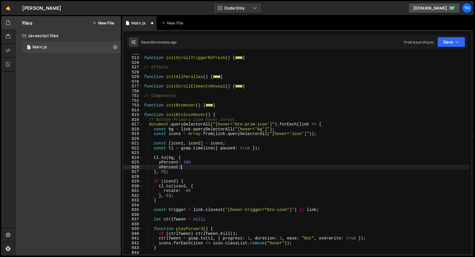
scroll to position [0, 2]
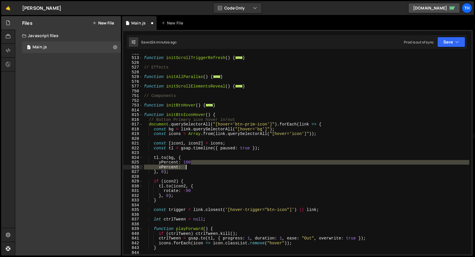
drag, startPoint x: 204, startPoint y: 162, endPoint x: 208, endPoint y: 167, distance: 7.2
click at [208, 167] on div "function initScrollTriggerRefresh ( ) { ... } // Effects function initAllParall…" at bounding box center [306, 156] width 326 height 210
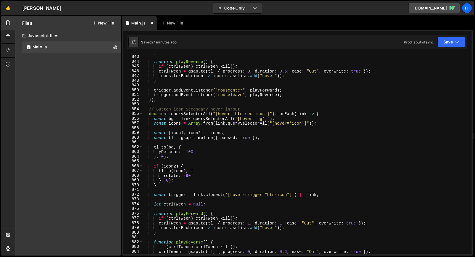
scroll to position [361, 0]
click at [195, 152] on div "} function playReverse ( ) { if ( ctrlTween ) ctrlTween . kill ( ) ; ctrlTween …" at bounding box center [306, 155] width 326 height 210
type textarea "yPercent: -100,"
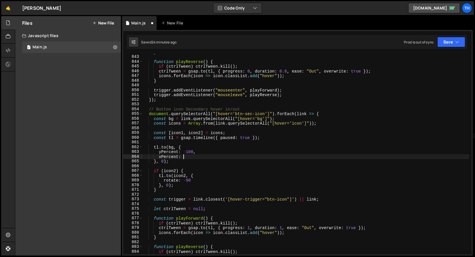
scroll to position [0, 2]
click at [195, 151] on div "} function playReverse ( ) { if ( ctrlTween ) ctrlTween . kill ( ) ; ctrlTween …" at bounding box center [306, 155] width 326 height 210
drag, startPoint x: 195, startPoint y: 151, endPoint x: 202, endPoint y: 155, distance: 8.3
click at [202, 155] on div "} function playReverse ( ) { if ( ctrlTween ) ctrlTween . kill ( ) ; ctrlTween …" at bounding box center [306, 155] width 326 height 210
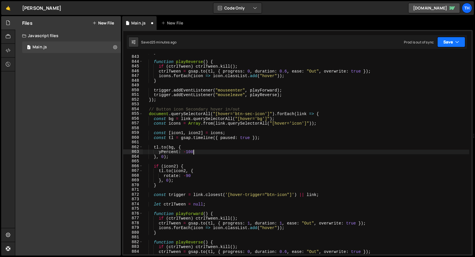
click at [461, 37] on button "Save" at bounding box center [451, 42] width 28 height 10
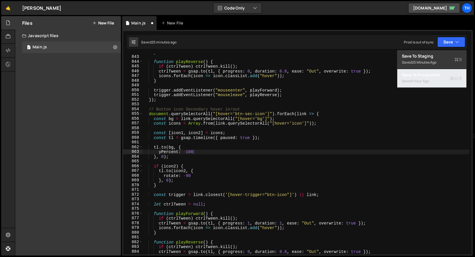
drag, startPoint x: 433, startPoint y: 70, endPoint x: 432, endPoint y: 61, distance: 8.7
click at [432, 61] on div "Save to Staging S Saved 25 minutes ago Save to Production S Saved 1 hour ago Sa…" at bounding box center [432, 69] width 70 height 38
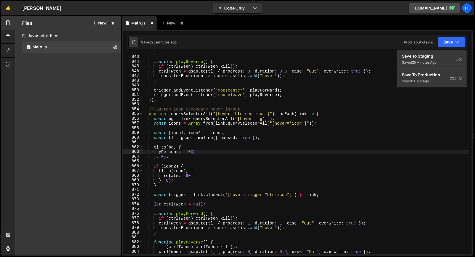
click at [432, 61] on div "} function playReverse ( ) { if ( ctrlTween ) ctrlTween . kill ( ) ; ctrlTween …" at bounding box center [306, 155] width 326 height 210
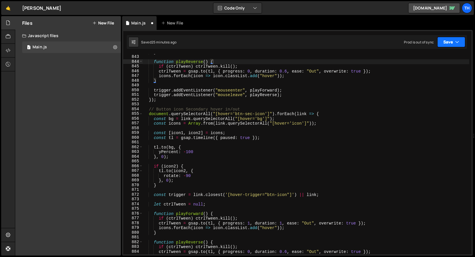
click at [445, 40] on button "Save" at bounding box center [451, 42] width 28 height 10
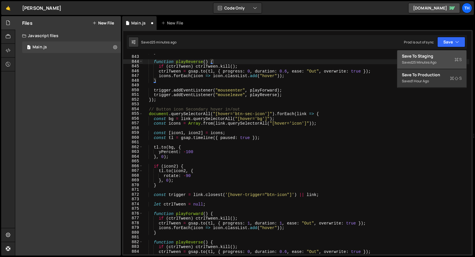
click at [431, 56] on div "Save to Staging S" at bounding box center [432, 56] width 60 height 6
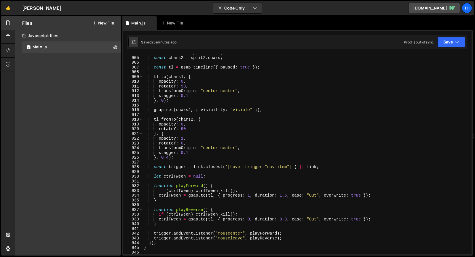
scroll to position [4297, 0]
drag, startPoint x: 247, startPoint y: 194, endPoint x: 250, endPoint y: 195, distance: 2.9
click at [250, 195] on div "const chars1 = split1 . chars ; const chars2 = split2 . chars ; const tl = gsap…" at bounding box center [306, 156] width 326 height 210
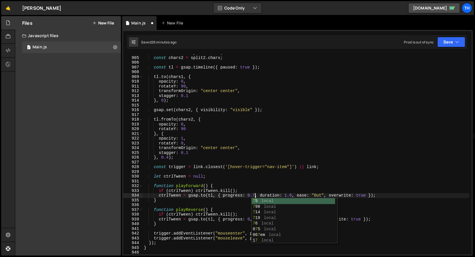
scroll to position [0, 8]
click at [461, 44] on button "Save" at bounding box center [451, 42] width 28 height 10
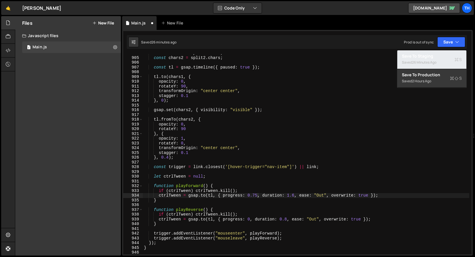
click at [454, 56] on div "Save to Staging S" at bounding box center [432, 56] width 60 height 6
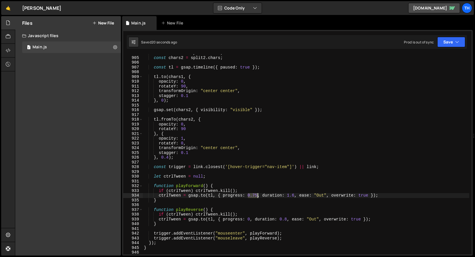
drag, startPoint x: 248, startPoint y: 195, endPoint x: 257, endPoint y: 195, distance: 9.2
click at [257, 195] on div "const chars1 = split1 . chars ; const chars2 = split2 . chars ; const tl = gsap…" at bounding box center [306, 156] width 326 height 210
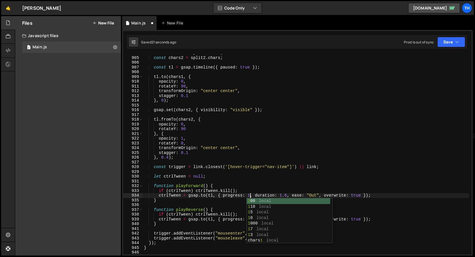
scroll to position [0, 7]
click at [455, 33] on div "1 Type cmd + s to save your Javascript file. הההההההההההההההההההההההההההההההההה…" at bounding box center [297, 143] width 351 height 226
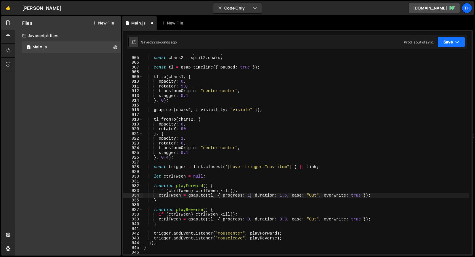
click at [454, 37] on button "Save" at bounding box center [451, 42] width 28 height 10
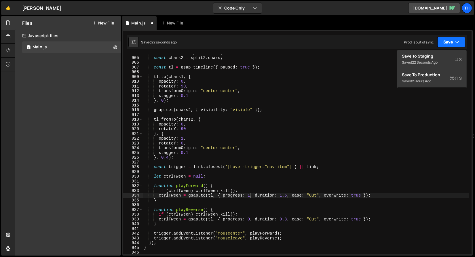
click at [449, 43] on button "Save" at bounding box center [451, 42] width 28 height 10
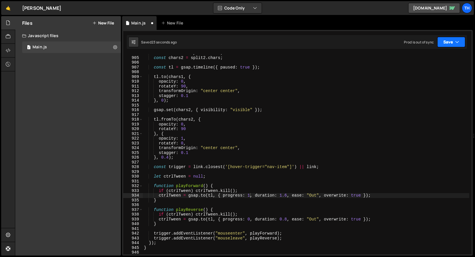
click at [444, 46] on button "Save" at bounding box center [451, 42] width 28 height 10
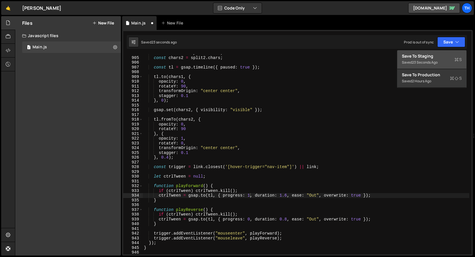
click at [427, 60] on div "23 seconds ago" at bounding box center [425, 62] width 26 height 5
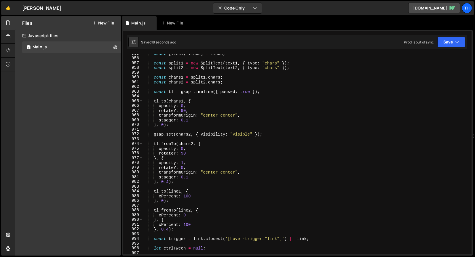
scroll to position [4587, 0]
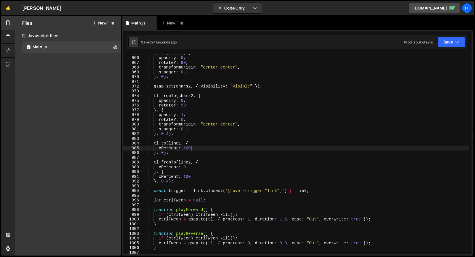
click at [196, 147] on div "tl . to ( chars1 , { opacity : 0 , rotateY : 90 , transformOrigin : "center cen…" at bounding box center [306, 156] width 326 height 210
type textarea "xPercent: 100,"
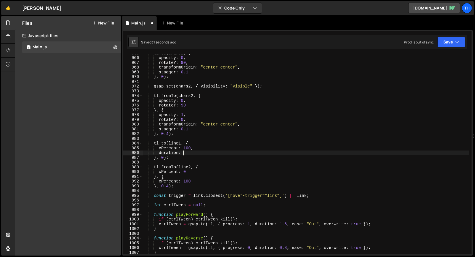
scroll to position [0, 3]
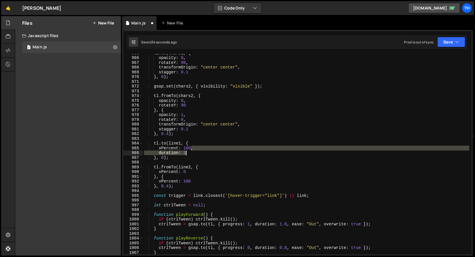
drag, startPoint x: 191, startPoint y: 149, endPoint x: 193, endPoint y: 152, distance: 3.7
click at [193, 152] on div "tl . to ( chars1 , { opacity : 0 , rotateY : 90 , transformOrigin : "center cen…" at bounding box center [306, 156] width 326 height 210
click at [177, 177] on div "tl . to ( chars1 , { opacity : 0 , rotateY : 90 , transformOrigin : "center cen…" at bounding box center [306, 156] width 326 height 210
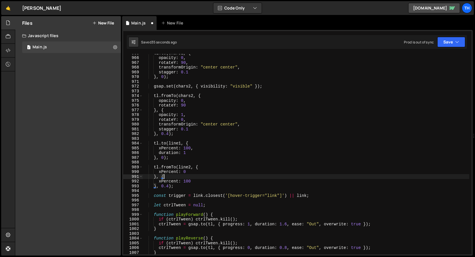
scroll to position [0, 1]
click at [193, 180] on div "tl . to ( chars1 , { opacity : 0 , rotateY : 90 , transformOrigin : "center cen…" at bounding box center [306, 156] width 326 height 210
paste textarea "duration: 1"
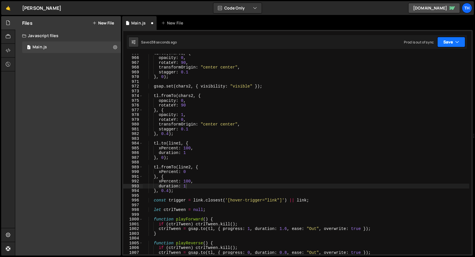
click at [447, 45] on button "Save" at bounding box center [451, 42] width 28 height 10
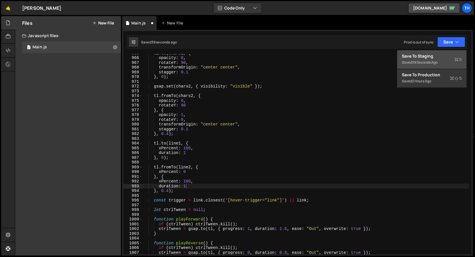
click at [433, 66] on button "Save to Staging S Saved 39 seconds ago" at bounding box center [431, 59] width 69 height 19
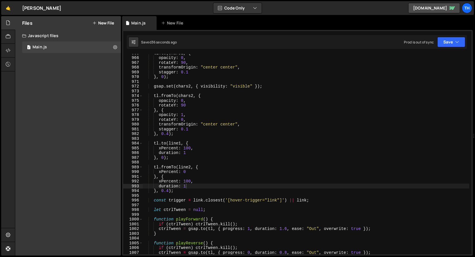
click at [182, 142] on div "tl . to ( chars1 , { opacity : 0 , rotateY : 90 , transformOrigin : "center cen…" at bounding box center [306, 156] width 326 height 210
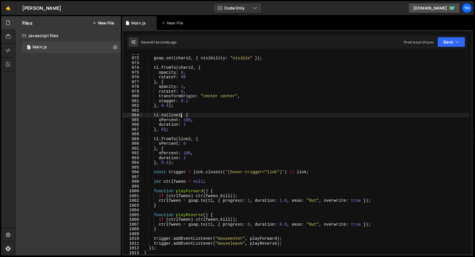
scroll to position [4615, 0]
click at [187, 124] on div "gsap . set ( chars2 , { visibility : "visible" }) ; tl . fromTo ( chars2 , { op…" at bounding box center [306, 156] width 326 height 210
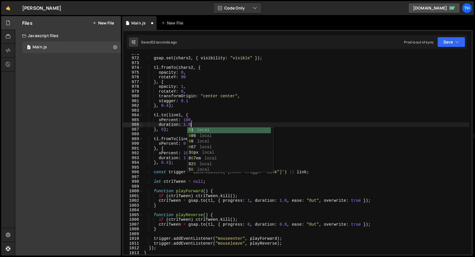
scroll to position [0, 3]
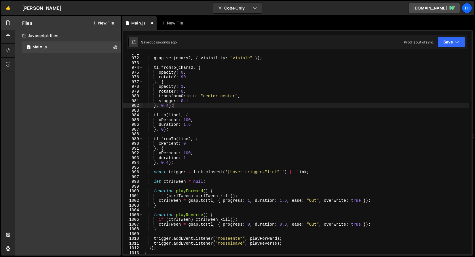
click at [212, 104] on div "gsap . set ( chars2 , { visibility : "visible" }) ; tl . fromTo ( chars2 , { op…" at bounding box center [306, 156] width 326 height 210
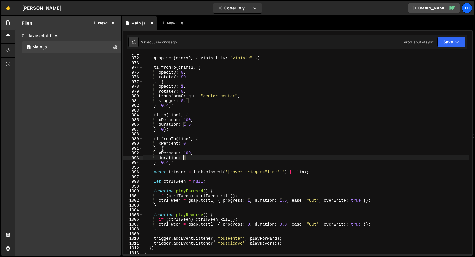
click at [184, 156] on div "gsap . set ( chars2 , { visibility : "visible" }) ; tl . fromTo ( chars2 , { op…" at bounding box center [306, 156] width 326 height 210
type textarea "duration: 0.8"
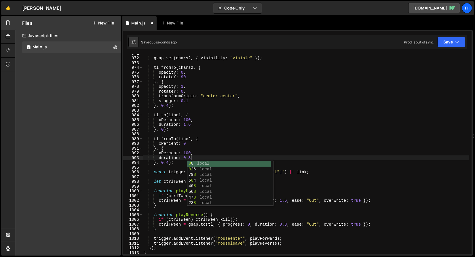
scroll to position [0, 3]
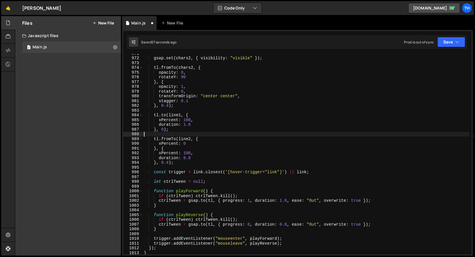
click at [243, 133] on div "gsap . set ( chars2 , { visibility : "visible" }) ; tl . fromTo ( chars2 , { op…" at bounding box center [306, 156] width 326 height 210
click at [450, 40] on button "Save" at bounding box center [451, 42] width 28 height 10
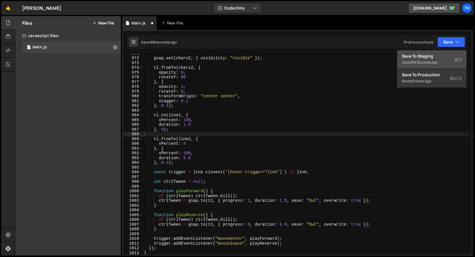
click at [443, 56] on div "Save to Staging S" at bounding box center [432, 56] width 60 height 6
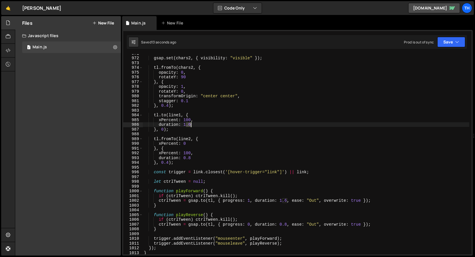
drag, startPoint x: 186, startPoint y: 124, endPoint x: 190, endPoint y: 125, distance: 4.1
click at [190, 125] on div "gsap . set ( chars2 , { visibility : "visible" }) ; tl . fromTo ( chars2 , { op…" at bounding box center [306, 156] width 326 height 210
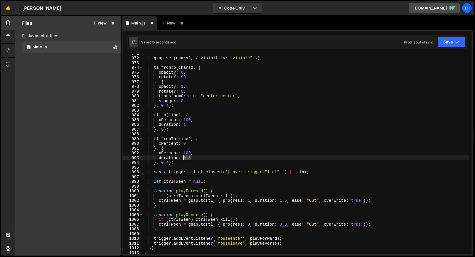
drag, startPoint x: 191, startPoint y: 157, endPoint x: 184, endPoint y: 157, distance: 6.3
click at [184, 157] on div "gsap . set ( chars2 , { visibility : "visible" }) ; tl . fromTo ( chars2 , { op…" at bounding box center [306, 156] width 326 height 210
type textarea "duration: 1"
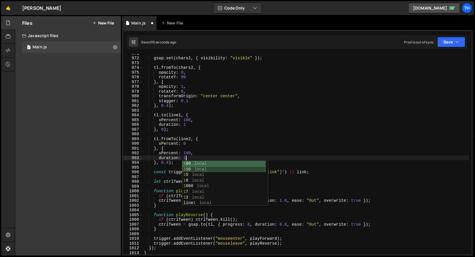
scroll to position [0, 3]
click at [301, 110] on div "gsap . set ( chars2 , { visibility : "visible" }) ; tl . fromTo ( chars2 , { op…" at bounding box center [306, 156] width 326 height 210
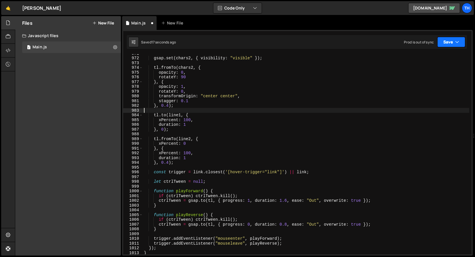
click at [463, 40] on button "Save" at bounding box center [451, 42] width 28 height 10
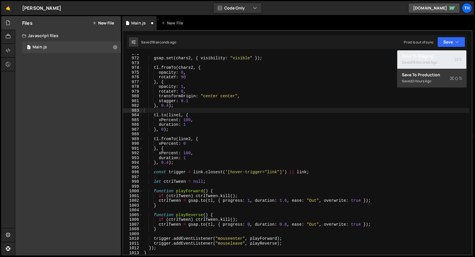
click at [437, 64] on div "18 seconds ago" at bounding box center [424, 62] width 25 height 5
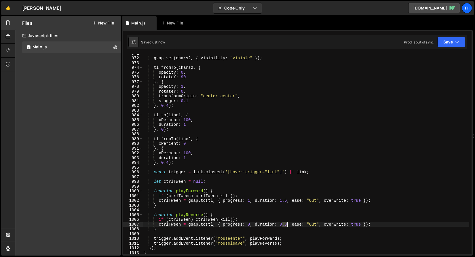
drag, startPoint x: 282, startPoint y: 223, endPoint x: 287, endPoint y: 223, distance: 5.8
click at [287, 223] on div "gsap . set ( chars2 , { visibility : "visible" }) ; tl . fromTo ( chars2 , { op…" at bounding box center [306, 156] width 326 height 210
drag, startPoint x: 280, startPoint y: 225, endPoint x: 285, endPoint y: 225, distance: 4.9
click at [285, 225] on div "gsap . set ( chars2 , { visibility : "visible" }) ; tl . fromTo ( chars2 , { op…" at bounding box center [306, 156] width 326 height 210
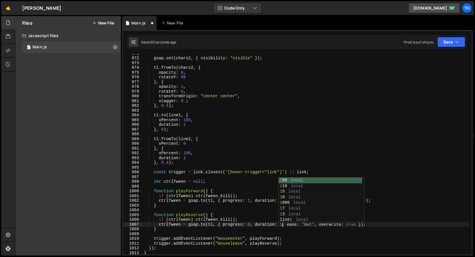
click at [273, 199] on div "gsap . set ( chars2 , { visibility : "visible" }) ; tl . fromTo ( chars2 , { op…" at bounding box center [306, 156] width 326 height 210
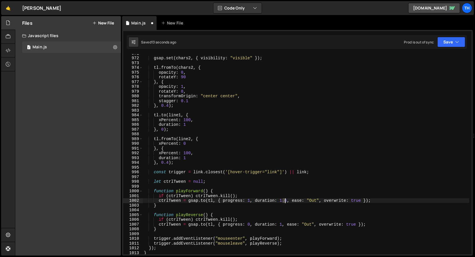
drag, startPoint x: 282, startPoint y: 199, endPoint x: 285, endPoint y: 200, distance: 3.8
click at [286, 200] on div "gsap . set ( chars2 , { visibility : "visible" }) ; tl . fromTo ( chars2 , { op…" at bounding box center [306, 156] width 326 height 210
drag, startPoint x: 280, startPoint y: 199, endPoint x: 287, endPoint y: 200, distance: 6.9
click at [287, 200] on div "gsap . set ( chars2 , { visibility : "visible" }) ; tl . fromTo ( chars2 , { op…" at bounding box center [306, 156] width 326 height 210
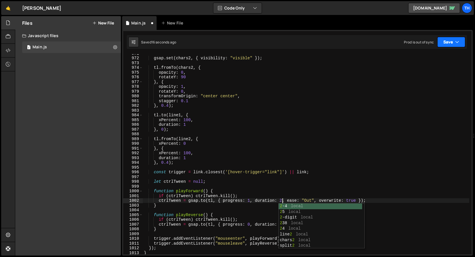
click at [453, 45] on button "Save" at bounding box center [451, 42] width 28 height 10
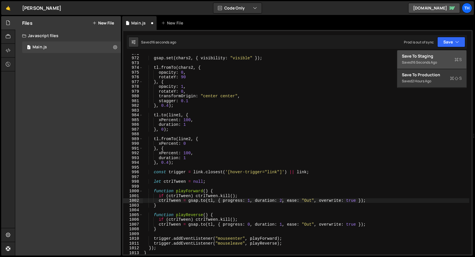
click at [445, 55] on div "Save to Staging S" at bounding box center [432, 56] width 60 height 6
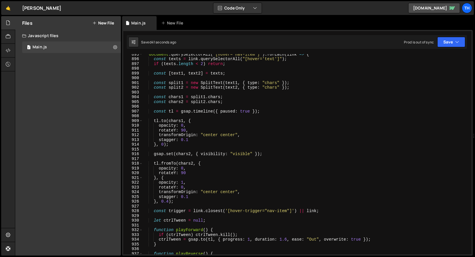
scroll to position [4307, 0]
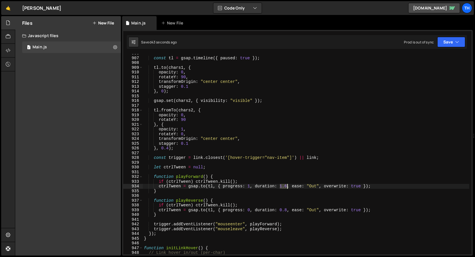
drag, startPoint x: 279, startPoint y: 186, endPoint x: 287, endPoint y: 187, distance: 8.1
click at [287, 187] on div "const tl = gsap . timeline ({ paused : true }) ; tl . to ( chars1 , { opacity :…" at bounding box center [306, 156] width 326 height 210
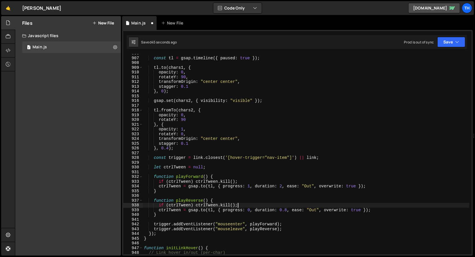
click at [269, 207] on div "const tl = gsap . timeline ({ paused : true }) ; tl . to ( chars1 , { opacity :…" at bounding box center [306, 156] width 326 height 210
drag, startPoint x: 281, startPoint y: 210, endPoint x: 287, endPoint y: 211, distance: 6.7
click at [287, 211] on div "const tl = gsap . timeline ({ paused : true }) ; tl . to ( chars1 , { opacity :…" at bounding box center [306, 156] width 326 height 210
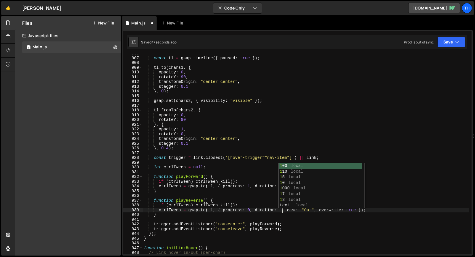
click at [366, 122] on div "const tl = gsap . timeline ({ paused : true }) ; tl . to ( chars1 , { opacity :…" at bounding box center [306, 156] width 326 height 210
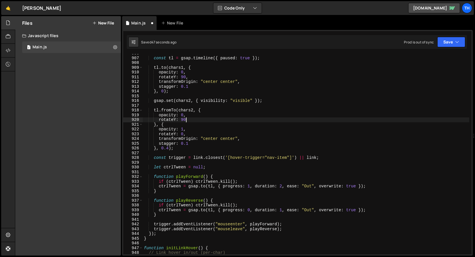
scroll to position [0, 3]
click at [454, 40] on button "Save" at bounding box center [451, 42] width 28 height 10
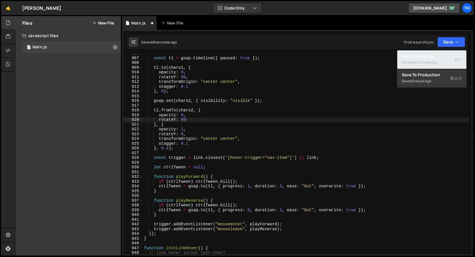
click at [430, 61] on div "48 seconds ago" at bounding box center [425, 62] width 26 height 5
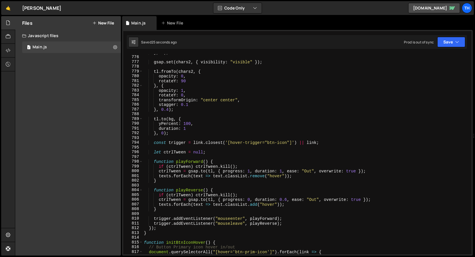
scroll to position [3685, 0]
click at [280, 172] on div "} , 0 ) ; gsap . set ( chars2 , { visibility : "visible" }) ; tl . fromTo ( cha…" at bounding box center [306, 155] width 326 height 210
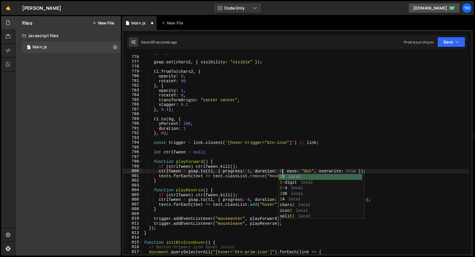
click at [270, 141] on div "} , 0 ) ; gsap . set ( chars2 , { visibility : "visible" }) ; tl . fromTo ( cha…" at bounding box center [306, 155] width 326 height 210
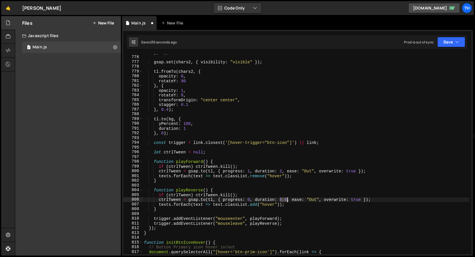
drag, startPoint x: 282, startPoint y: 199, endPoint x: 286, endPoint y: 199, distance: 4.6
click at [286, 199] on div "} , 0 ) ; gsap . set ( chars2 , { visibility : "visible" }) ; tl . fromTo ( cha…" at bounding box center [306, 155] width 326 height 210
type textarea "ctrlTween = [DOMAIN_NAME](tl, { progress: 0, duration: 1, ease: "Out", overwrit…"
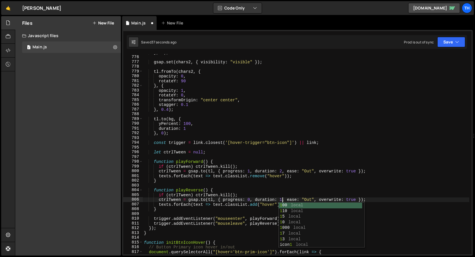
click at [221, 159] on div "} , 0 ) ; gsap . set ( chars2 , { visibility : "visible" }) ; tl . fromTo ( cha…" at bounding box center [306, 155] width 326 height 210
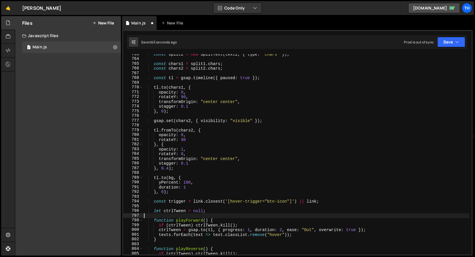
scroll to position [3627, 0]
click at [444, 39] on button "Save" at bounding box center [451, 42] width 28 height 10
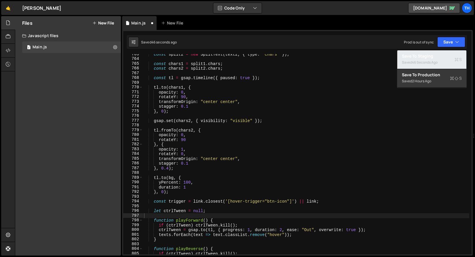
click at [438, 58] on div "Save to Staging S" at bounding box center [432, 56] width 60 height 6
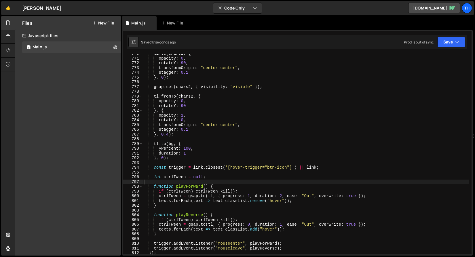
scroll to position [3678, 0]
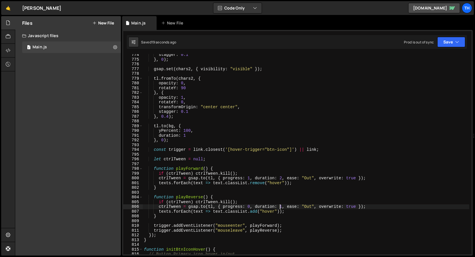
click at [282, 206] on div "stagger : 0.1 } , 0 ) ; gsap . set ( chars2 , { visibility : "visible" }) ; tl …" at bounding box center [306, 157] width 326 height 210
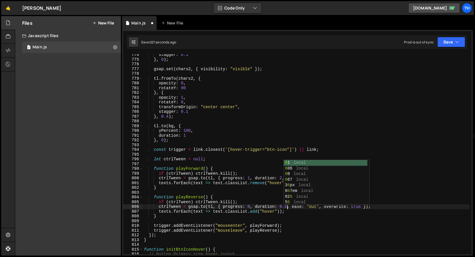
scroll to position [0, 10]
type textarea "ctrlTween = [DOMAIN_NAME](tl, { progress: 0, duration: 0.6, ease: "Out", overwr…"
click at [443, 45] on button "Save" at bounding box center [451, 42] width 28 height 10
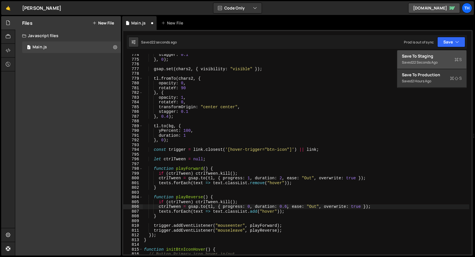
click at [443, 59] on div "Save to Staging S" at bounding box center [432, 56] width 60 height 6
